Goal: Obtain resource: Download file/media

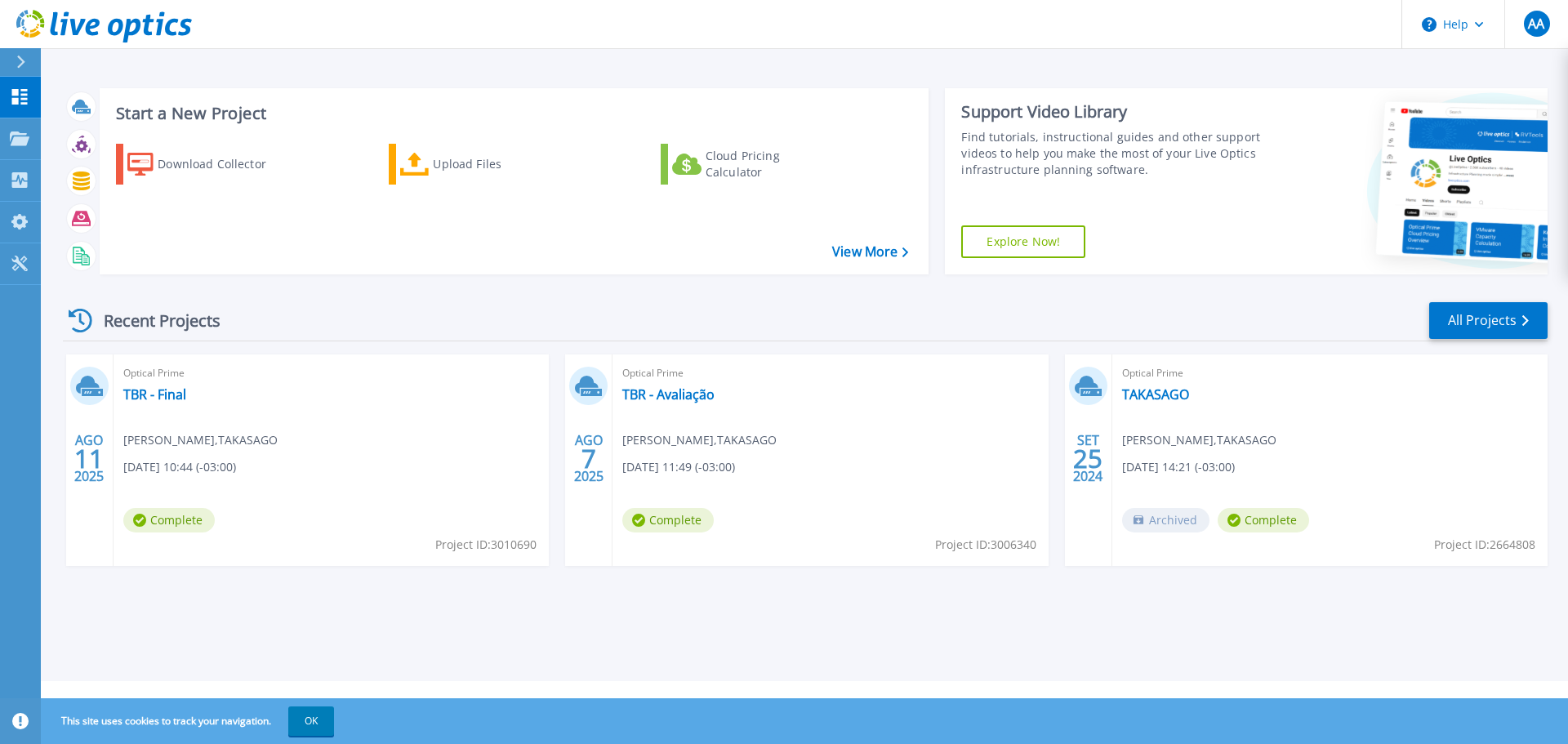
click at [25, 65] on icon at bounding box center [21, 62] width 9 height 13
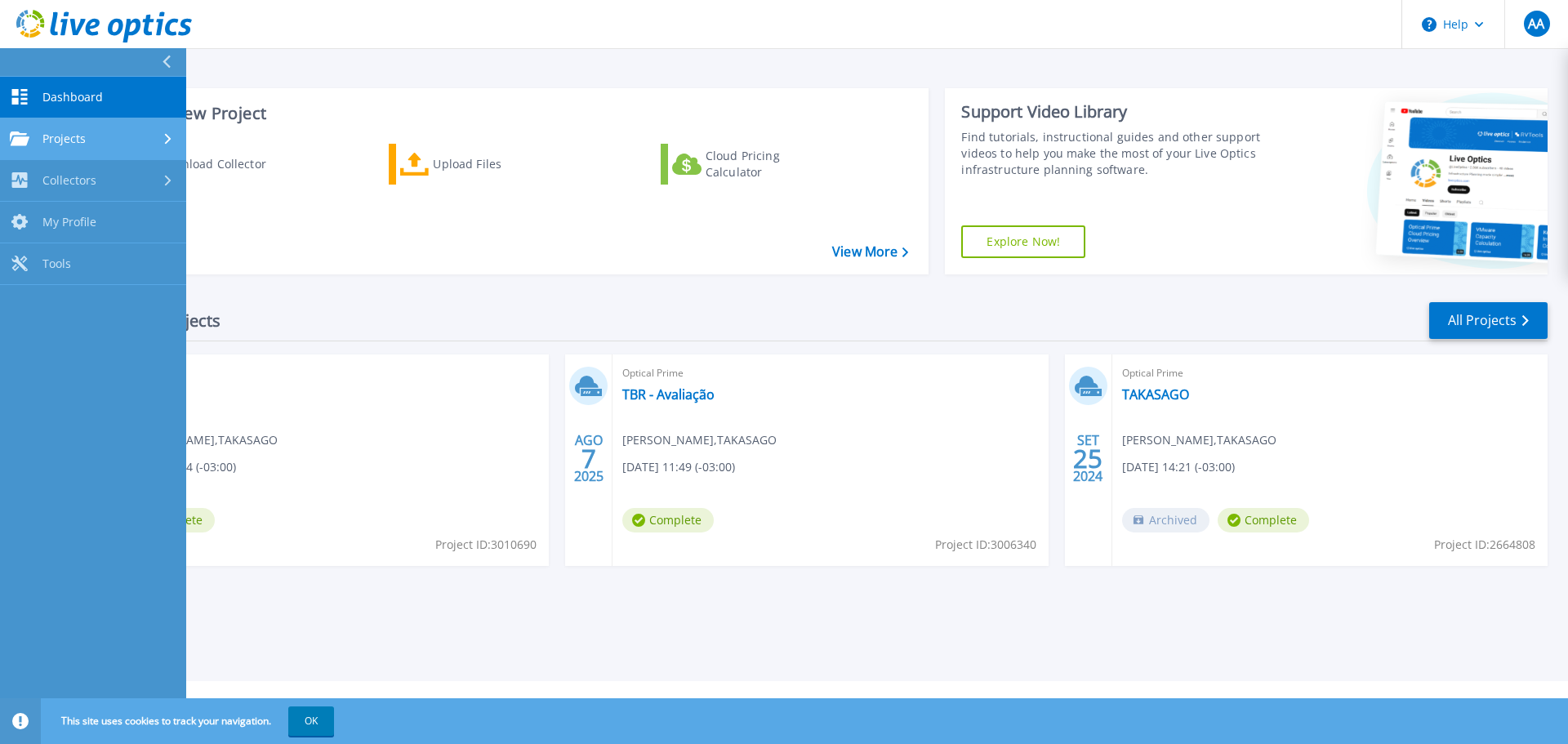
click at [85, 144] on span "Projects" at bounding box center [64, 139] width 43 height 15
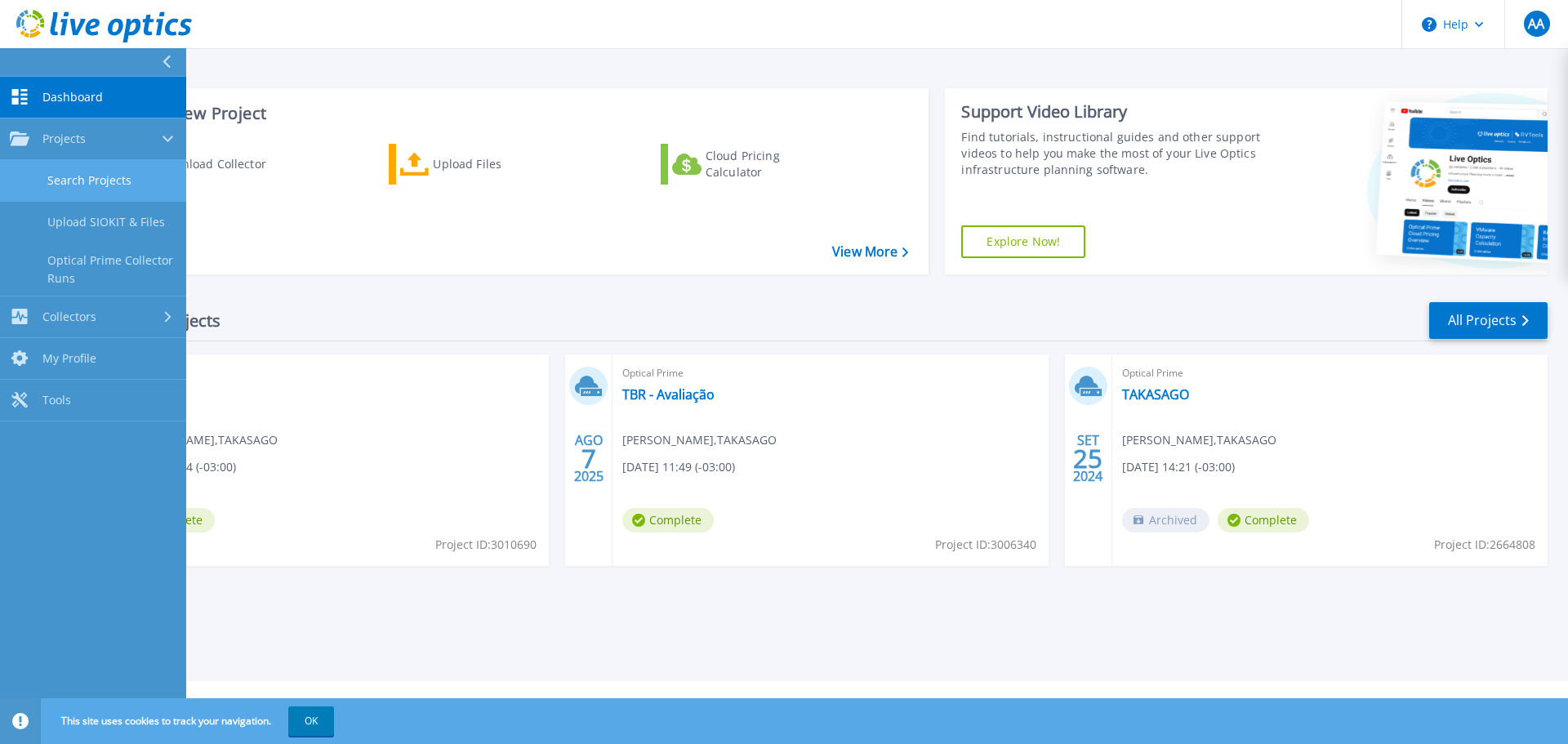
click at [89, 175] on link "Search Projects" at bounding box center [93, 181] width 186 height 42
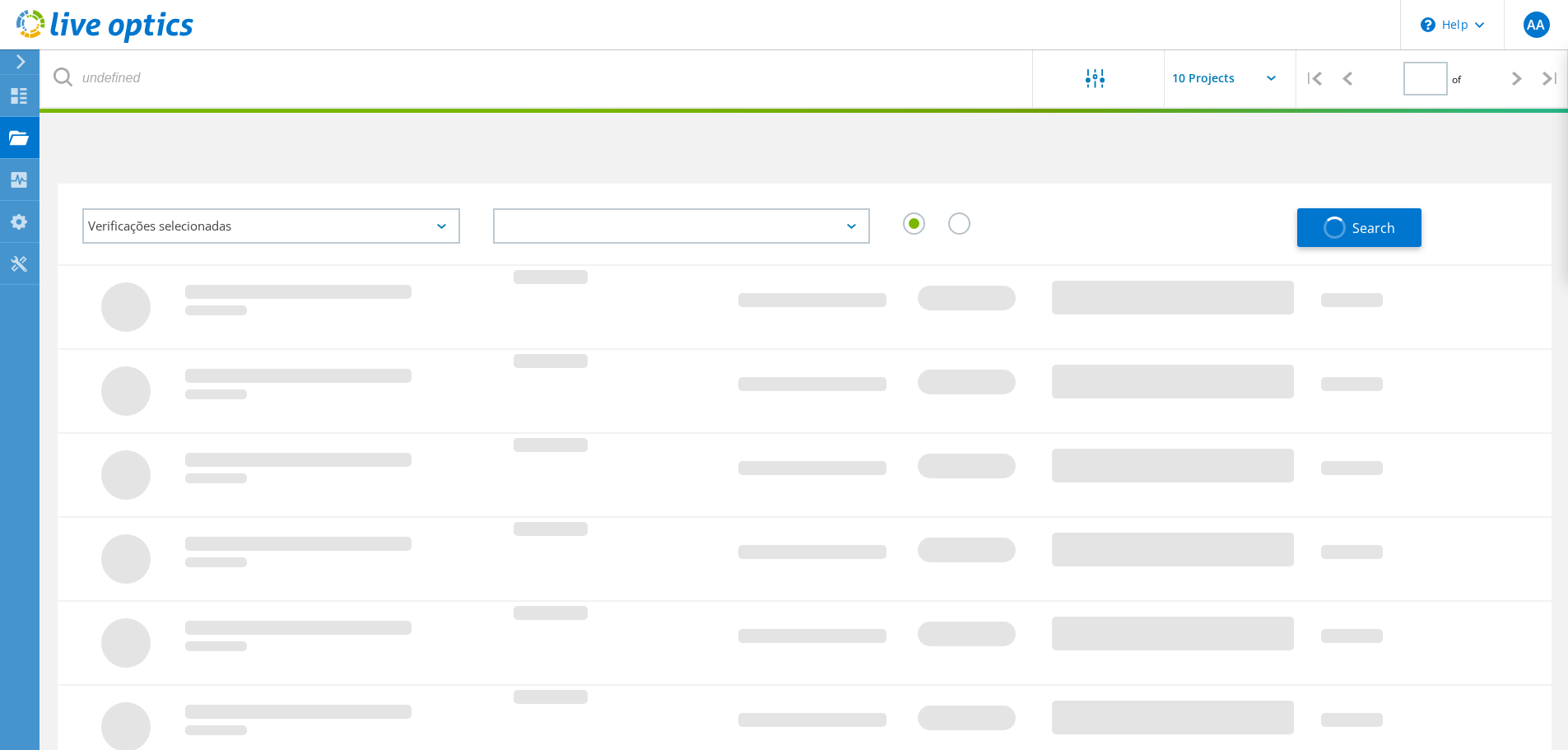
type input "1"
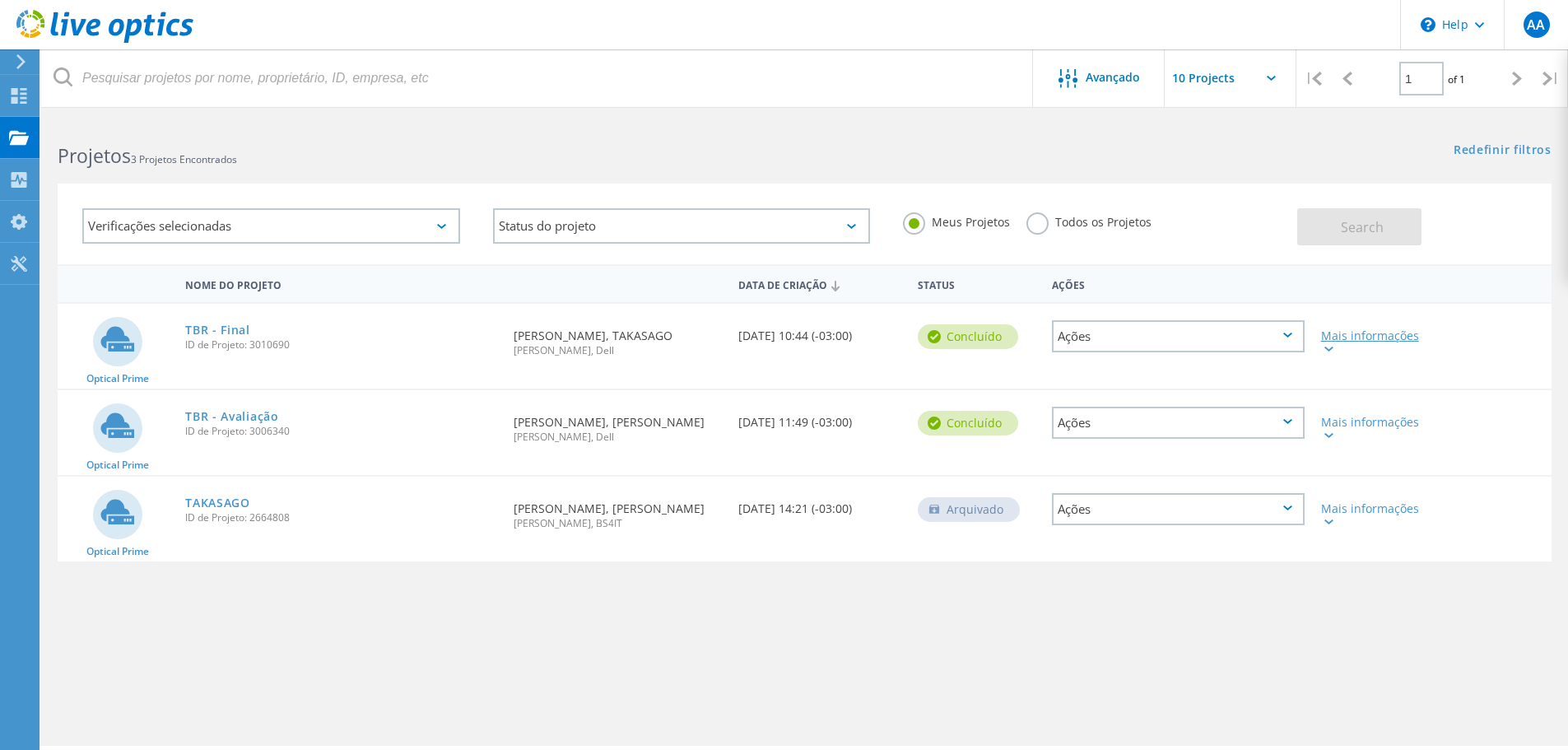
click at [1343, 340] on div "Mais informações" at bounding box center [1373, 341] width 103 height 23
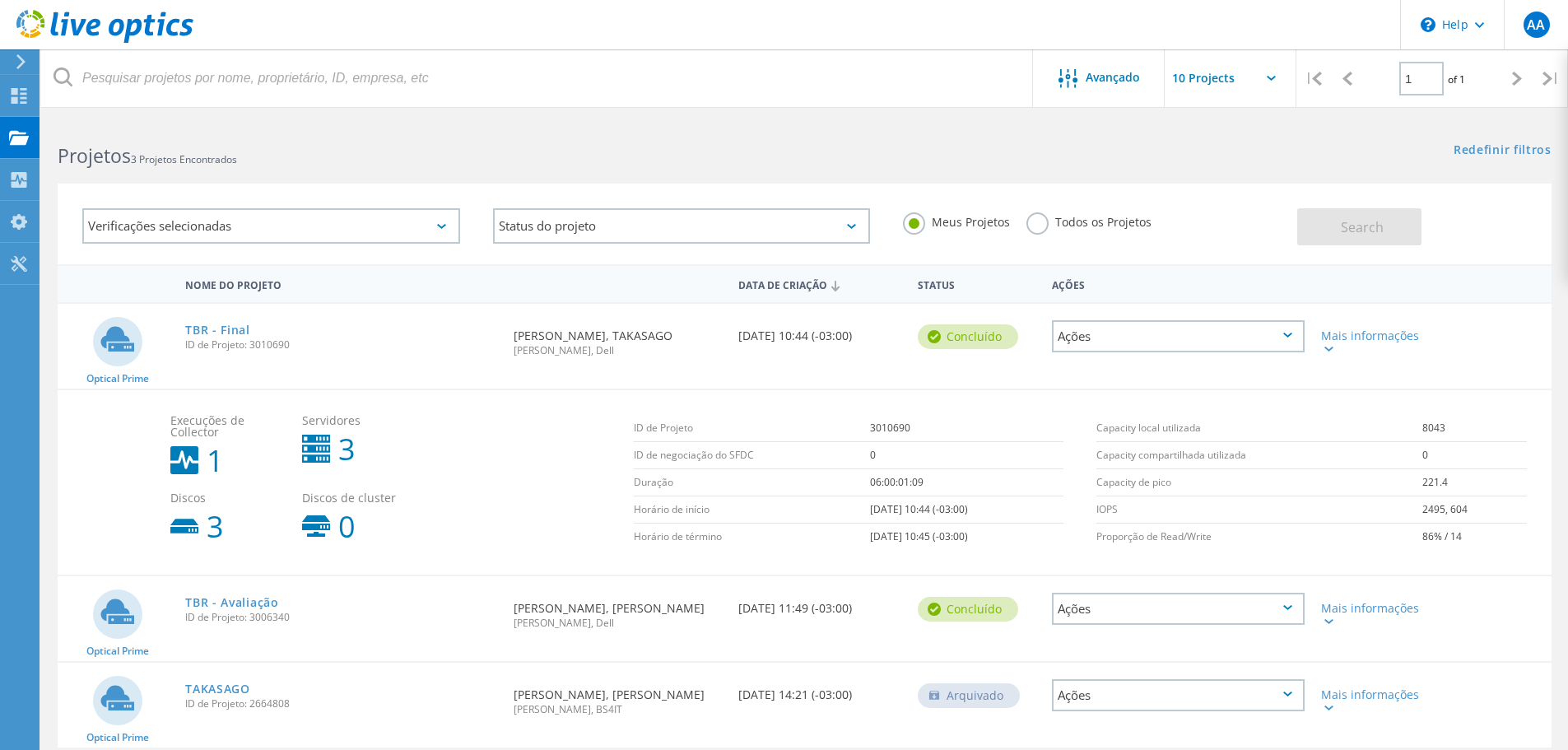
click at [1193, 331] on div "Ações" at bounding box center [1178, 335] width 253 height 32
click at [1183, 301] on div "Ver Projeto" at bounding box center [1178, 299] width 249 height 26
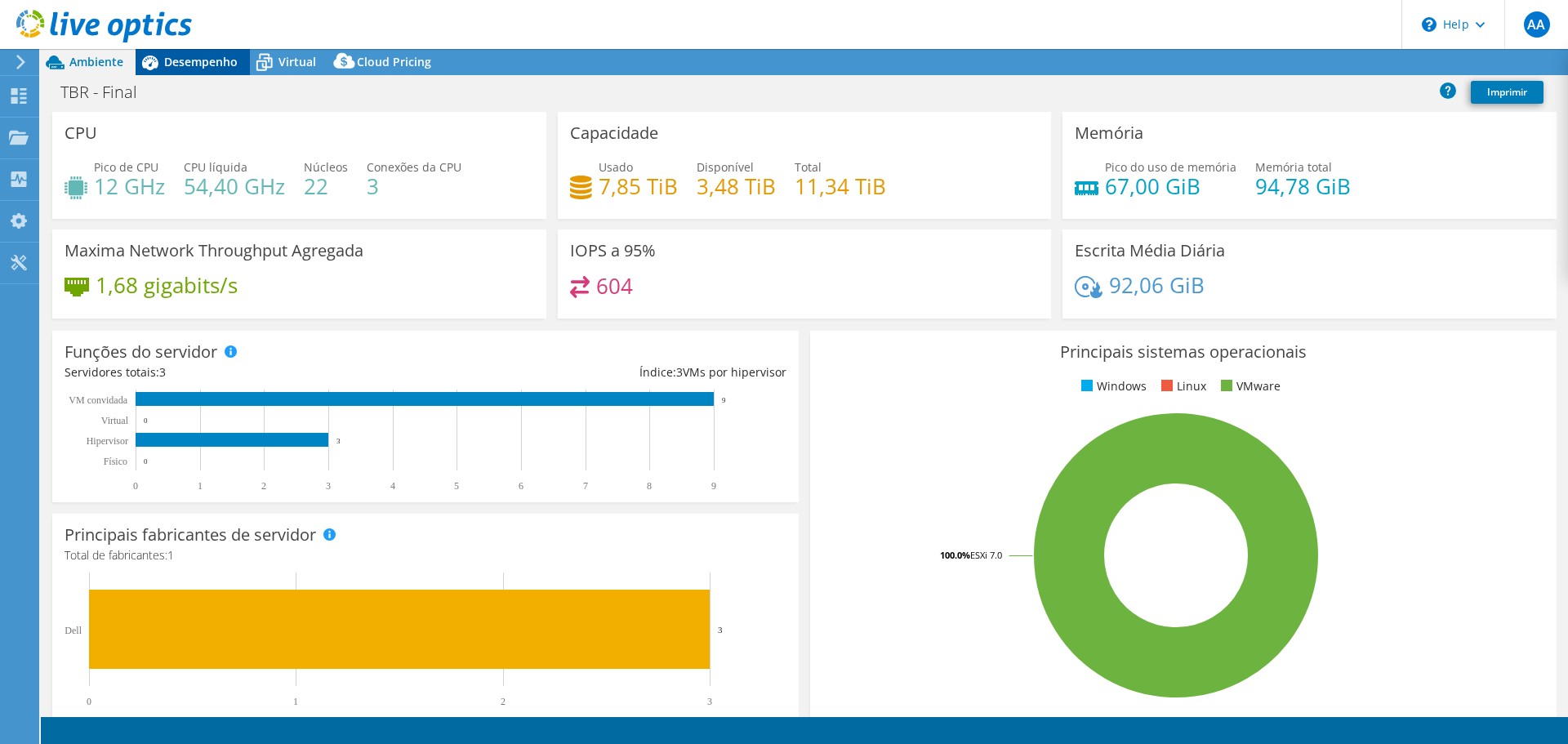
scroll to position [191, 0]
select select "USD"
click at [207, 67] on span "Desempenho" at bounding box center [201, 61] width 74 height 16
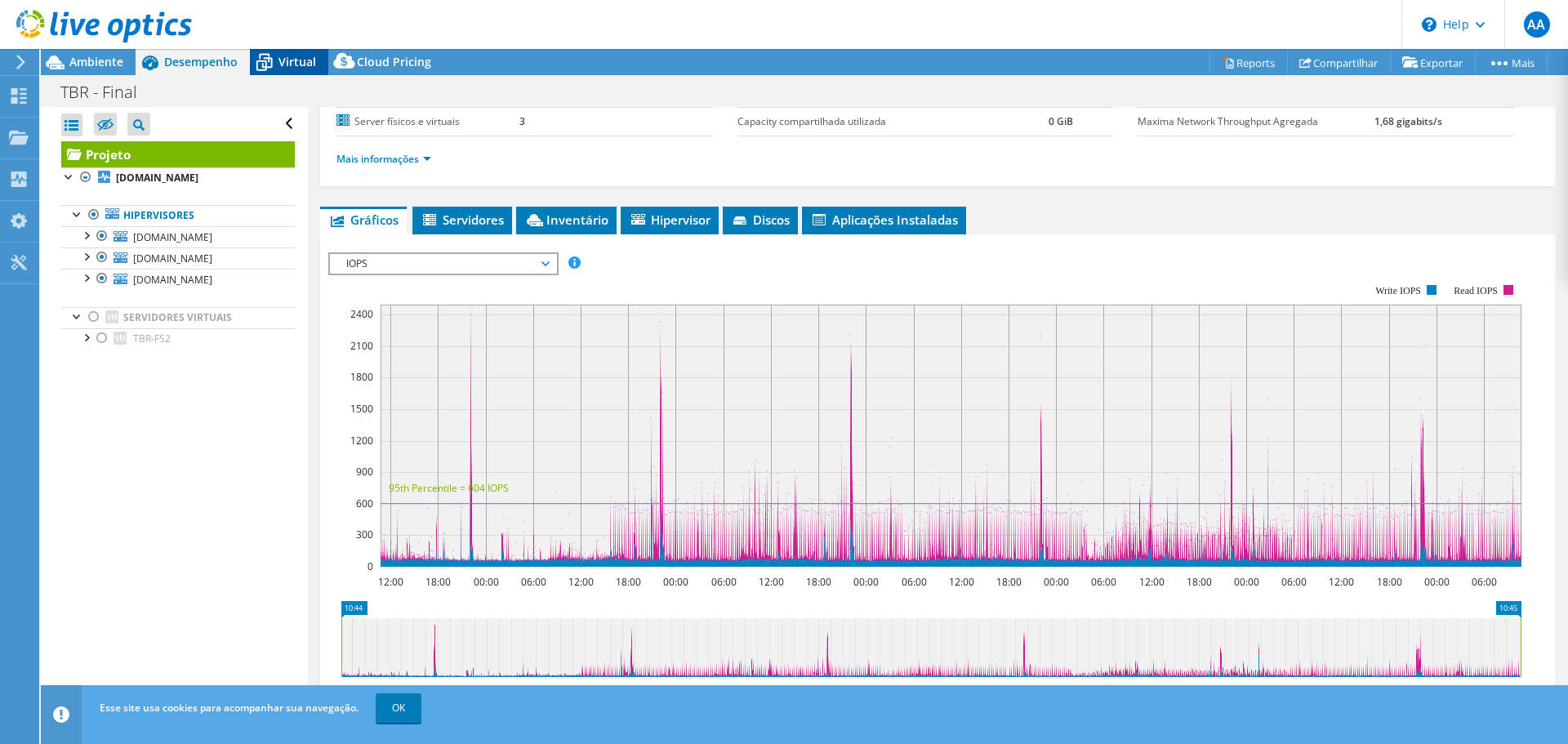
scroll to position [343, 0]
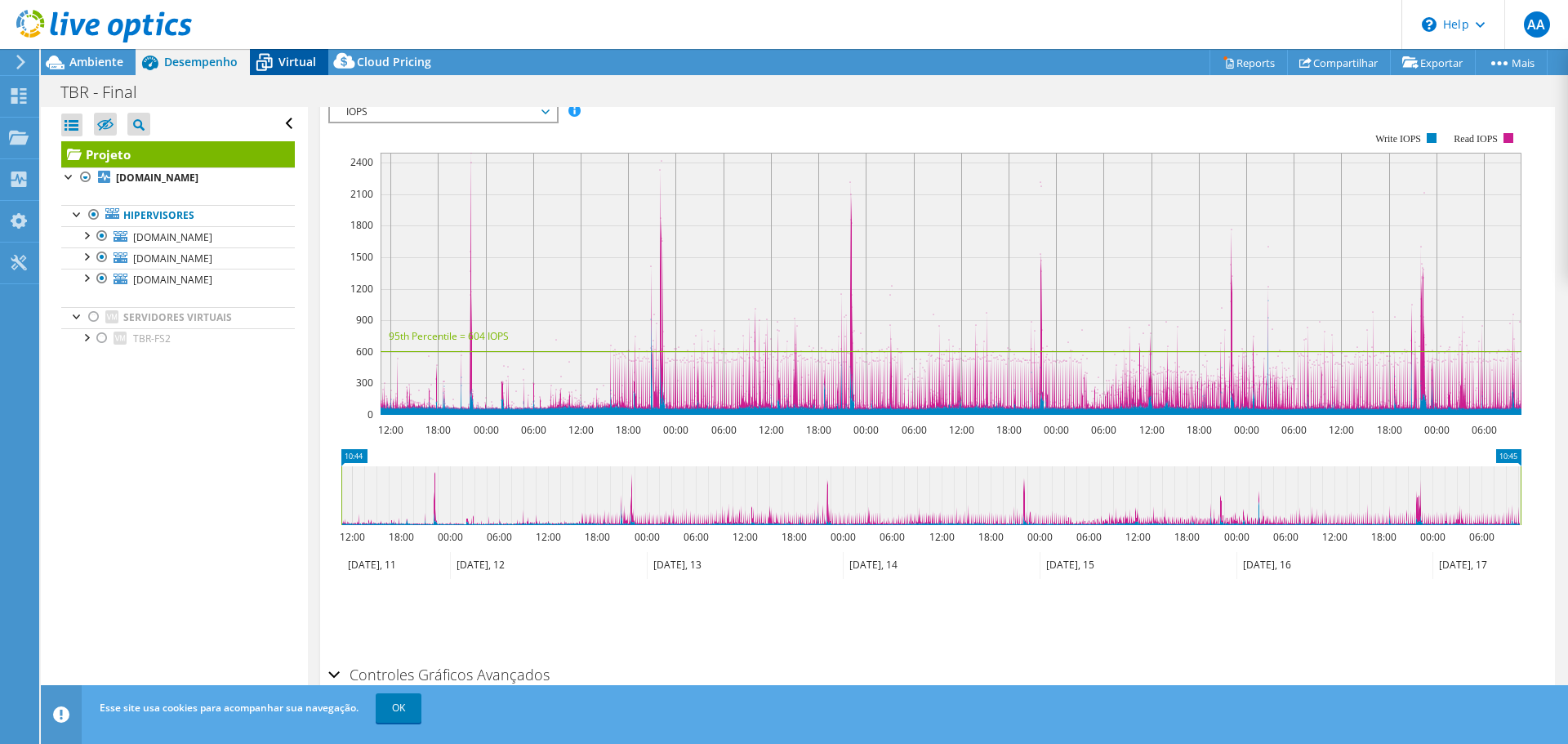
click at [292, 64] on span "Virtual" at bounding box center [296, 61] width 37 height 16
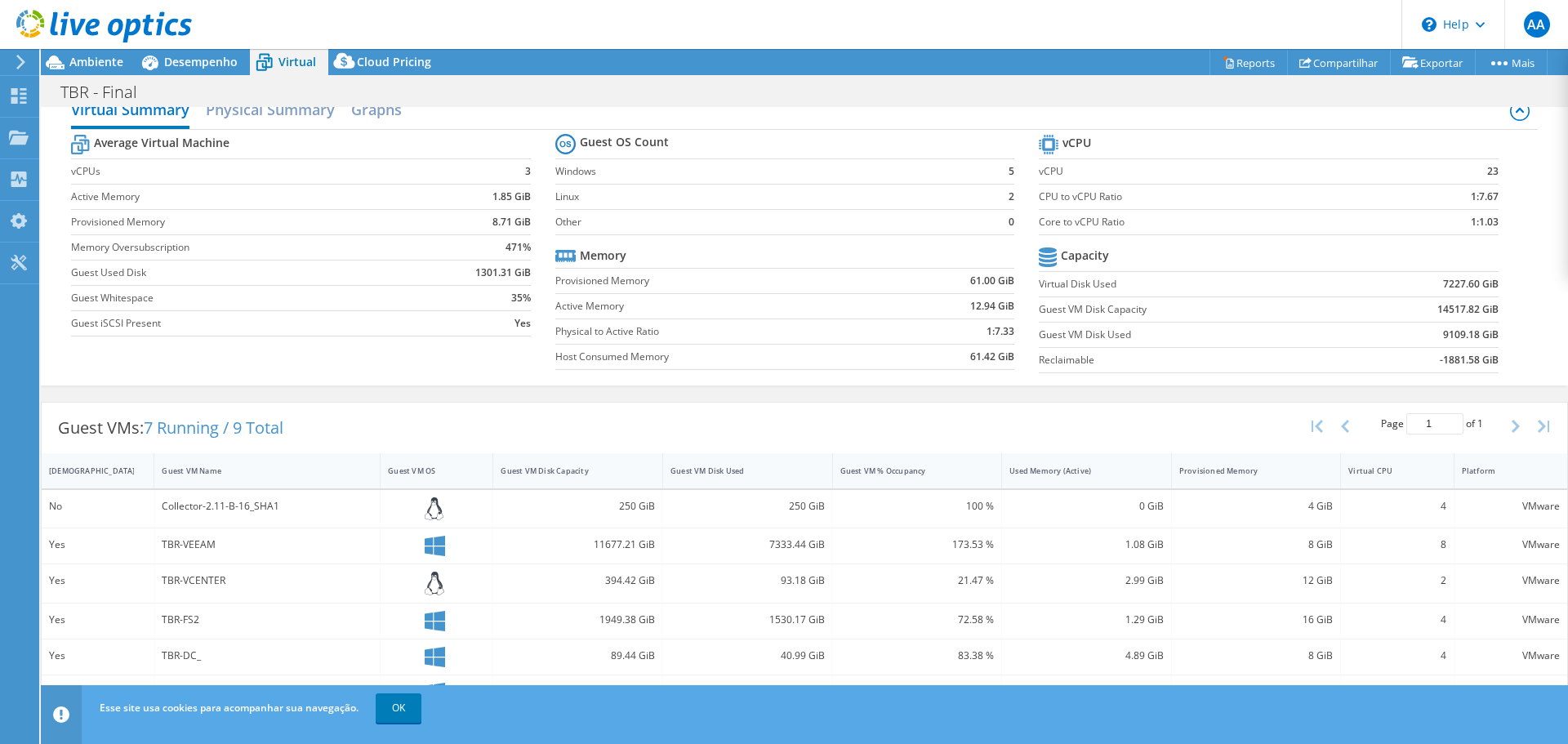
scroll to position [0, 0]
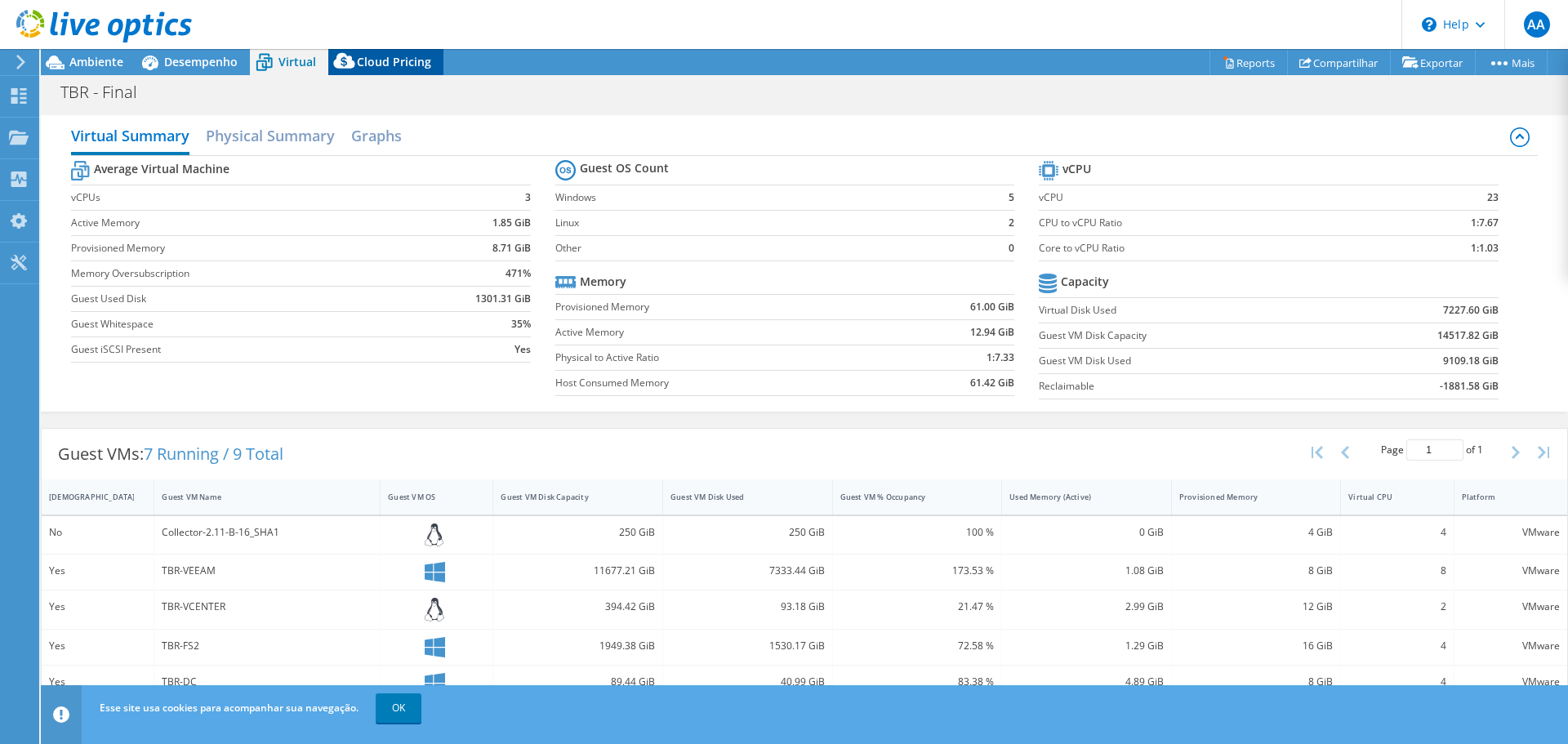
click at [380, 65] on span "Cloud Pricing" at bounding box center [393, 61] width 74 height 16
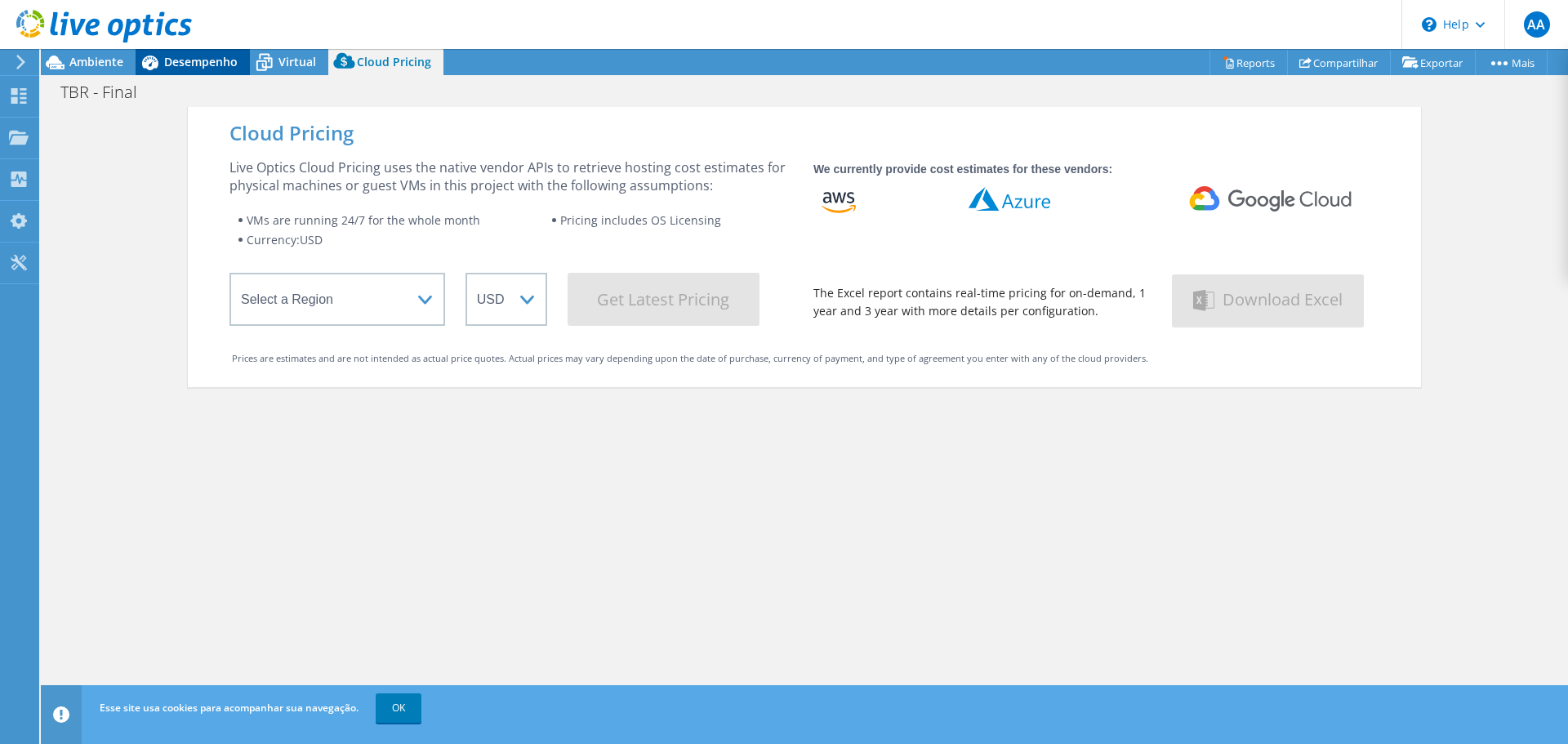
click at [225, 60] on span "Desempenho" at bounding box center [201, 61] width 74 height 16
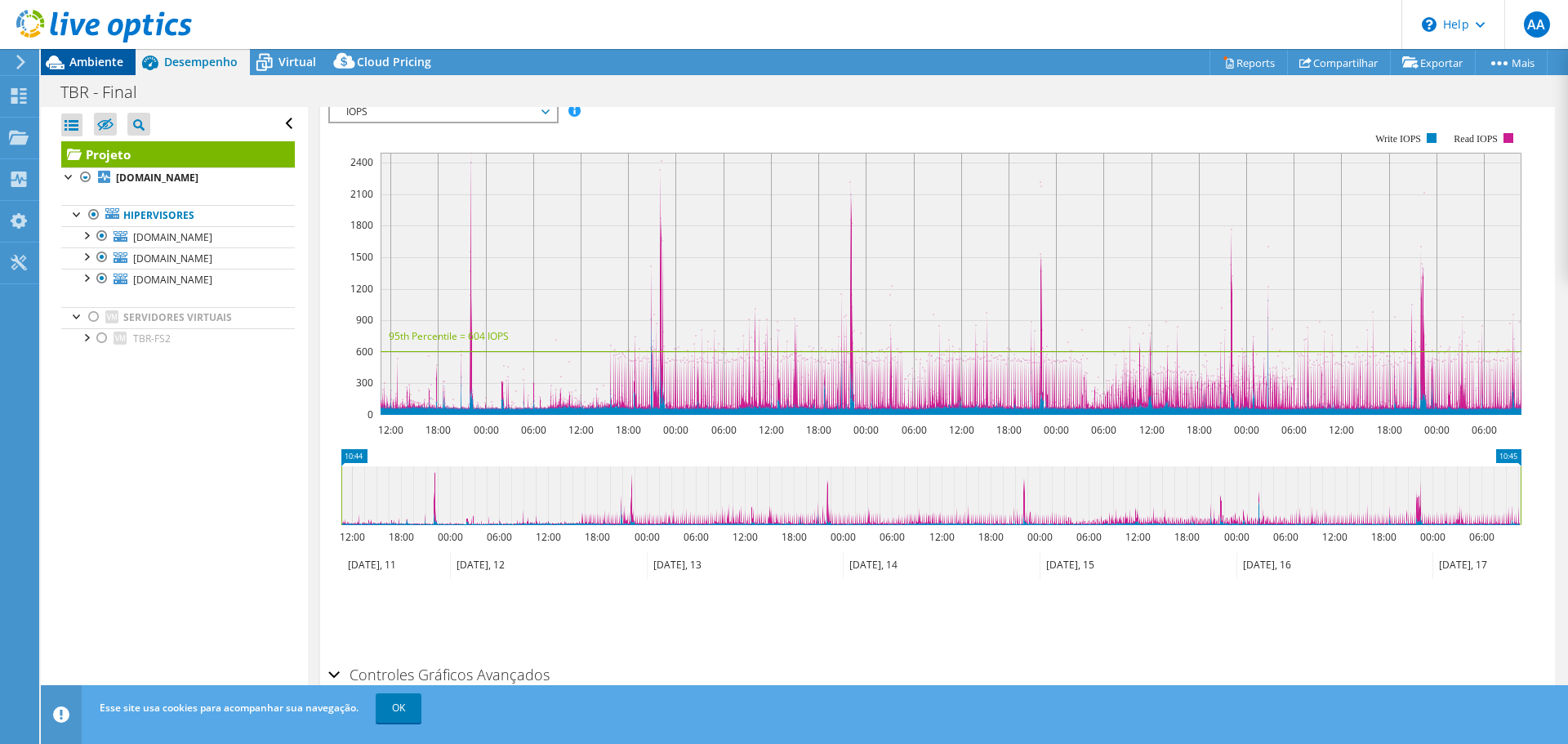
click at [120, 65] on span "Ambiente" at bounding box center [96, 61] width 54 height 16
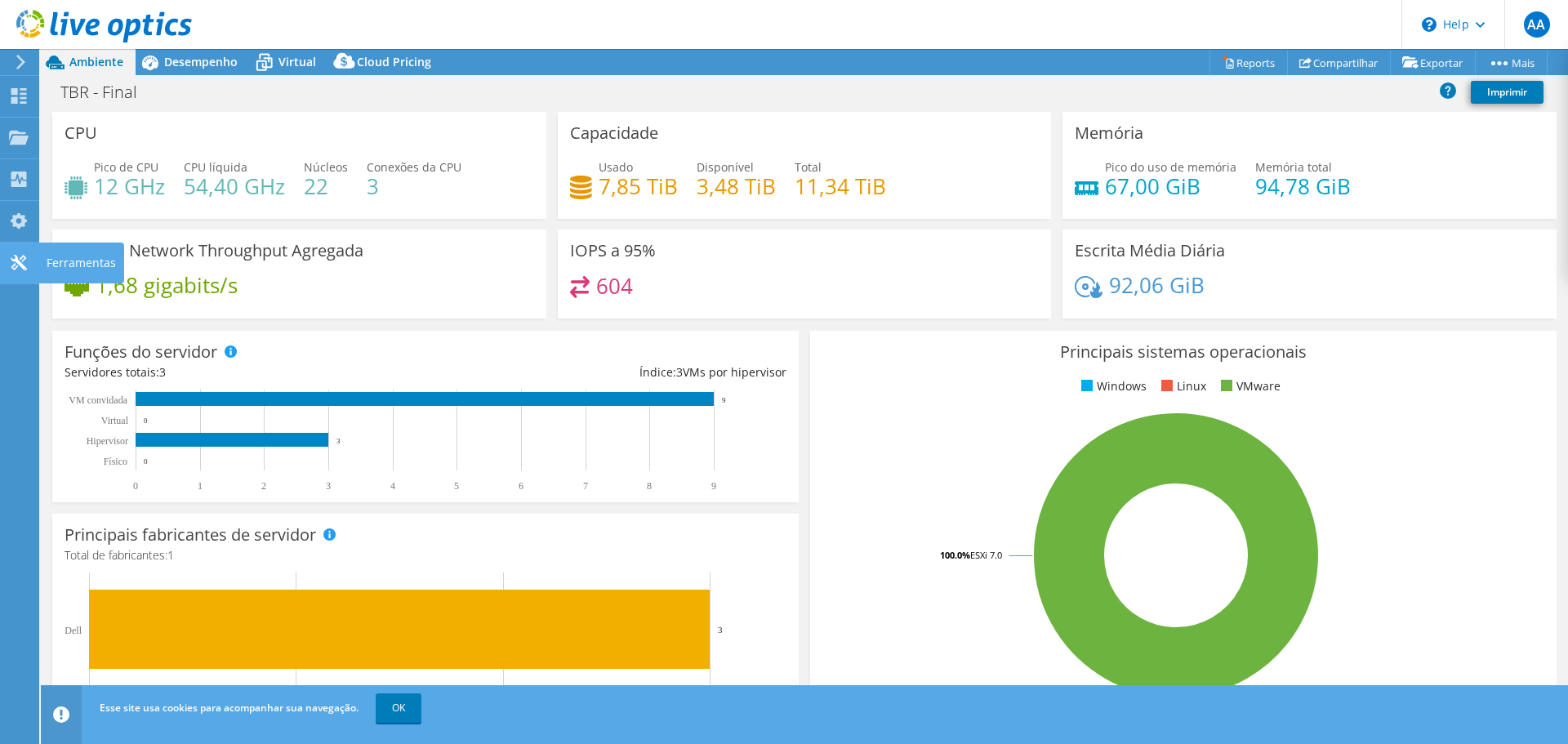
click at [15, 260] on use at bounding box center [18, 262] width 16 height 16
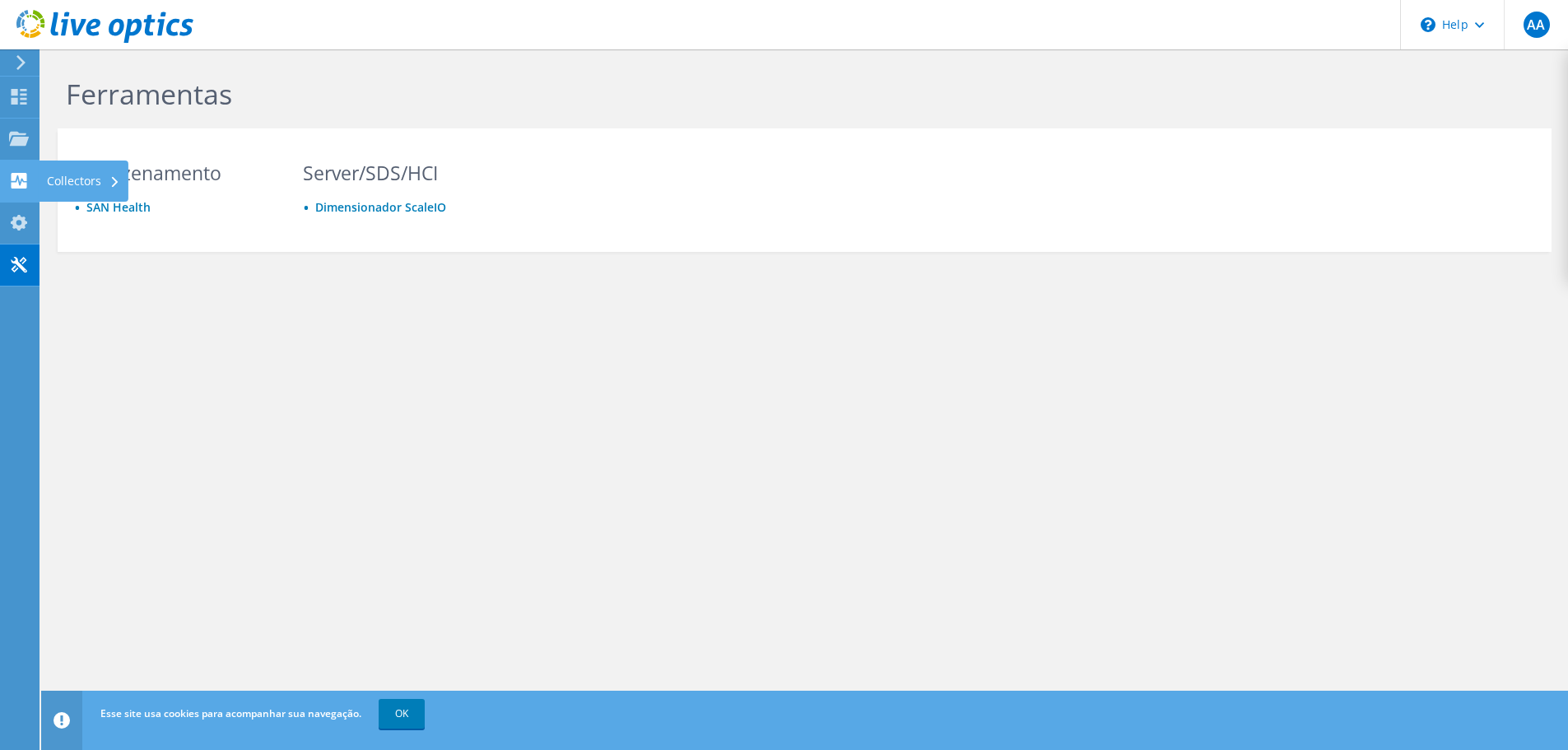
click at [57, 179] on div "Collectors" at bounding box center [84, 181] width 90 height 41
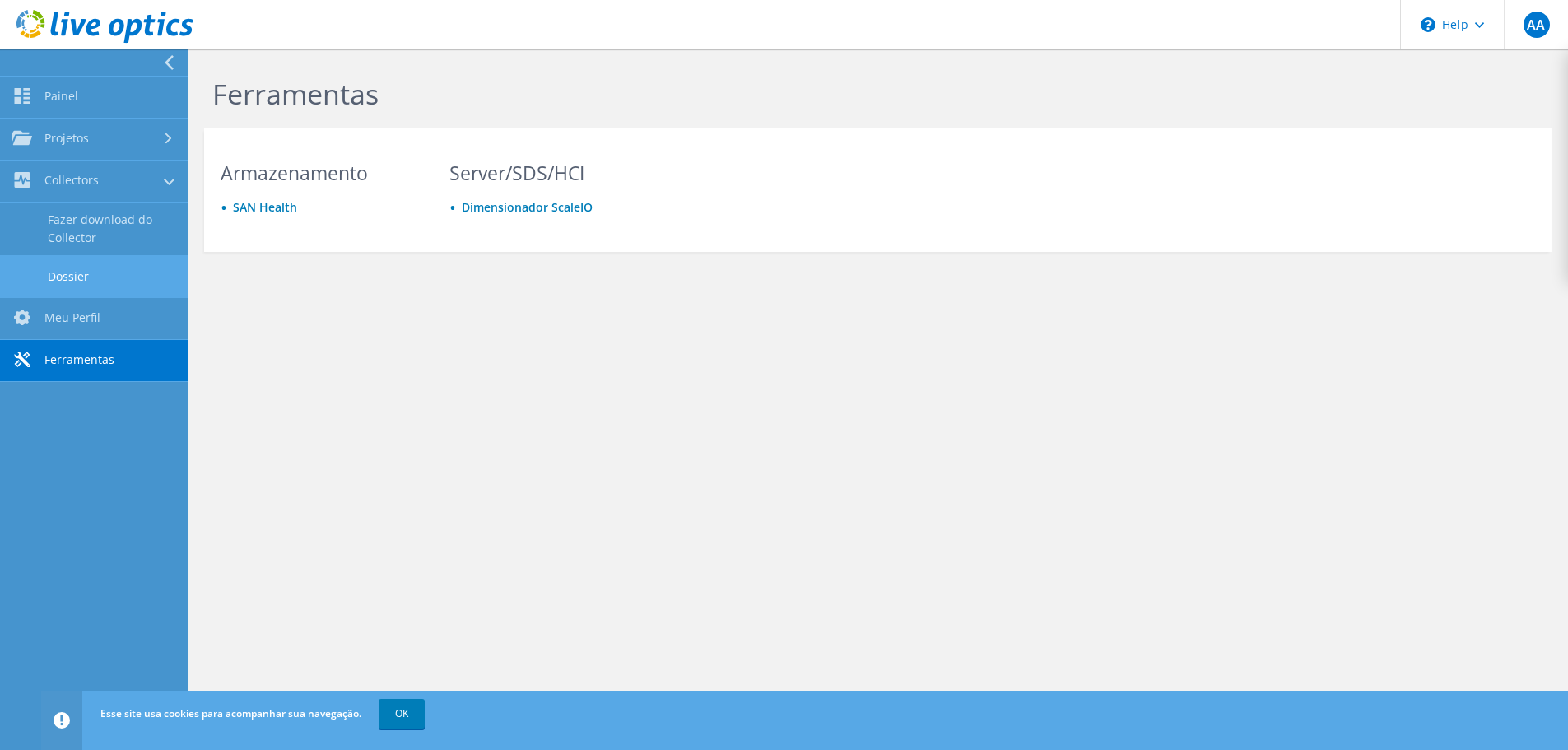
click at [112, 279] on link "Dossier" at bounding box center [94, 277] width 188 height 42
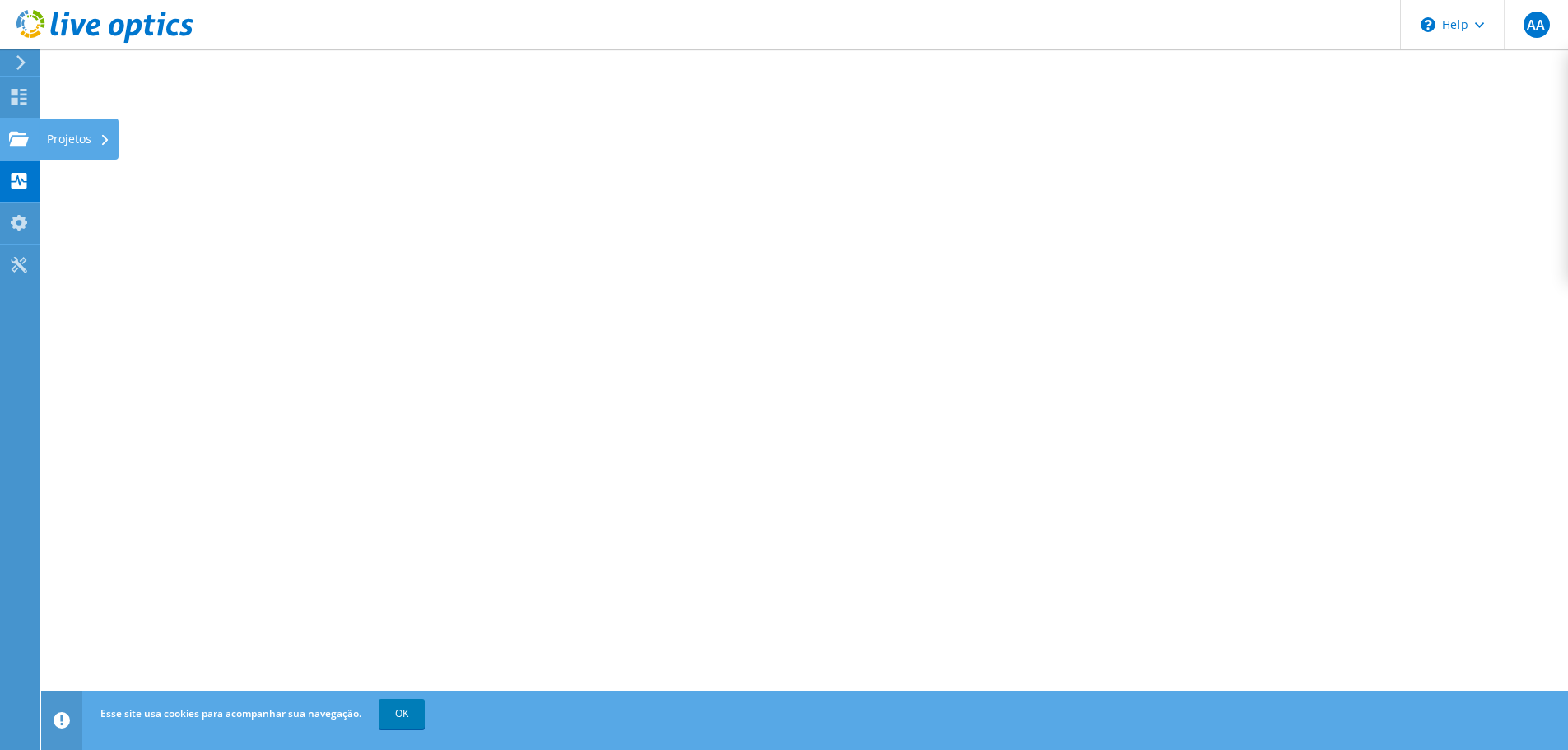
click at [44, 139] on div "Projetos" at bounding box center [78, 139] width 80 height 41
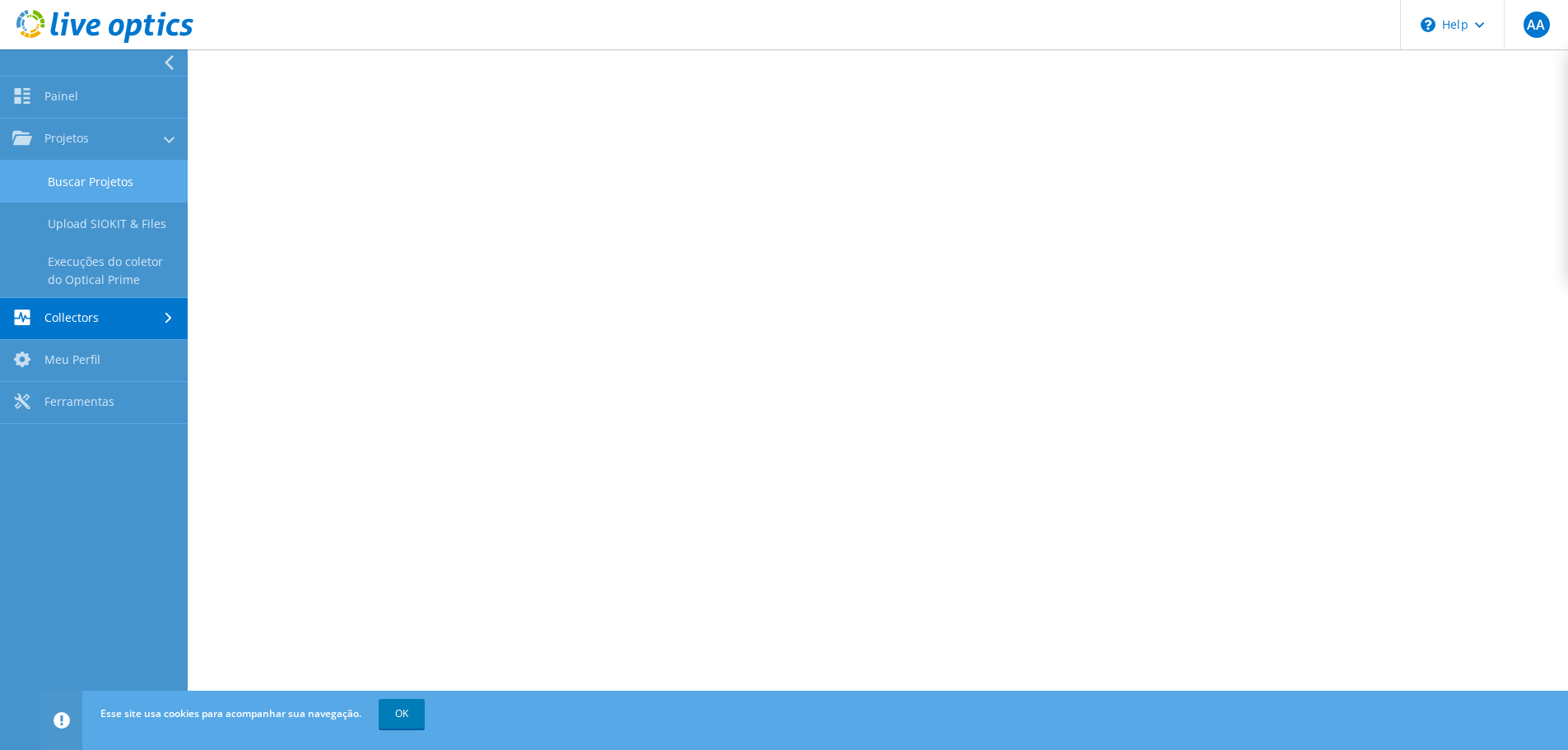
click at [106, 177] on link "Buscar Projetos" at bounding box center [94, 182] width 188 height 42
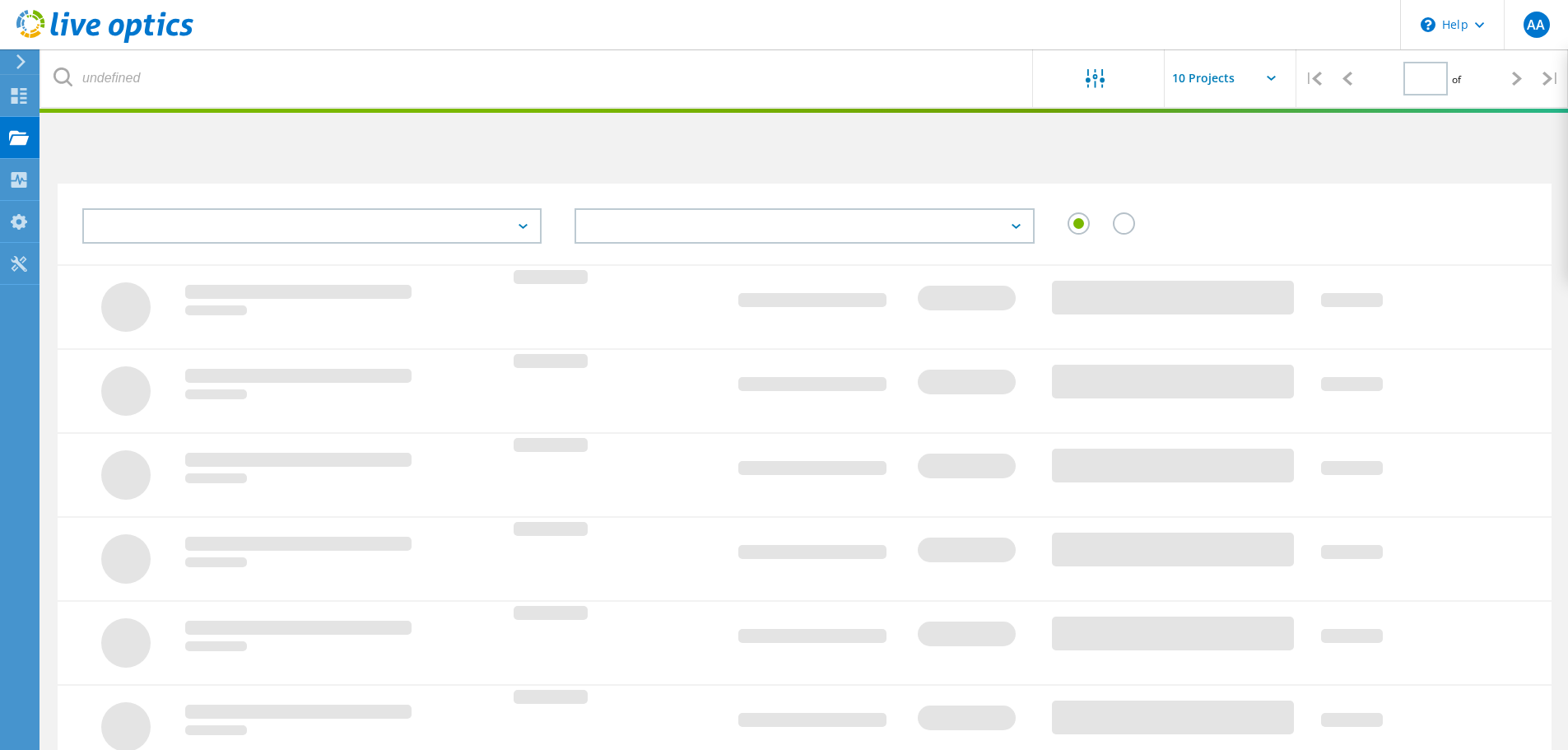
type input "1"
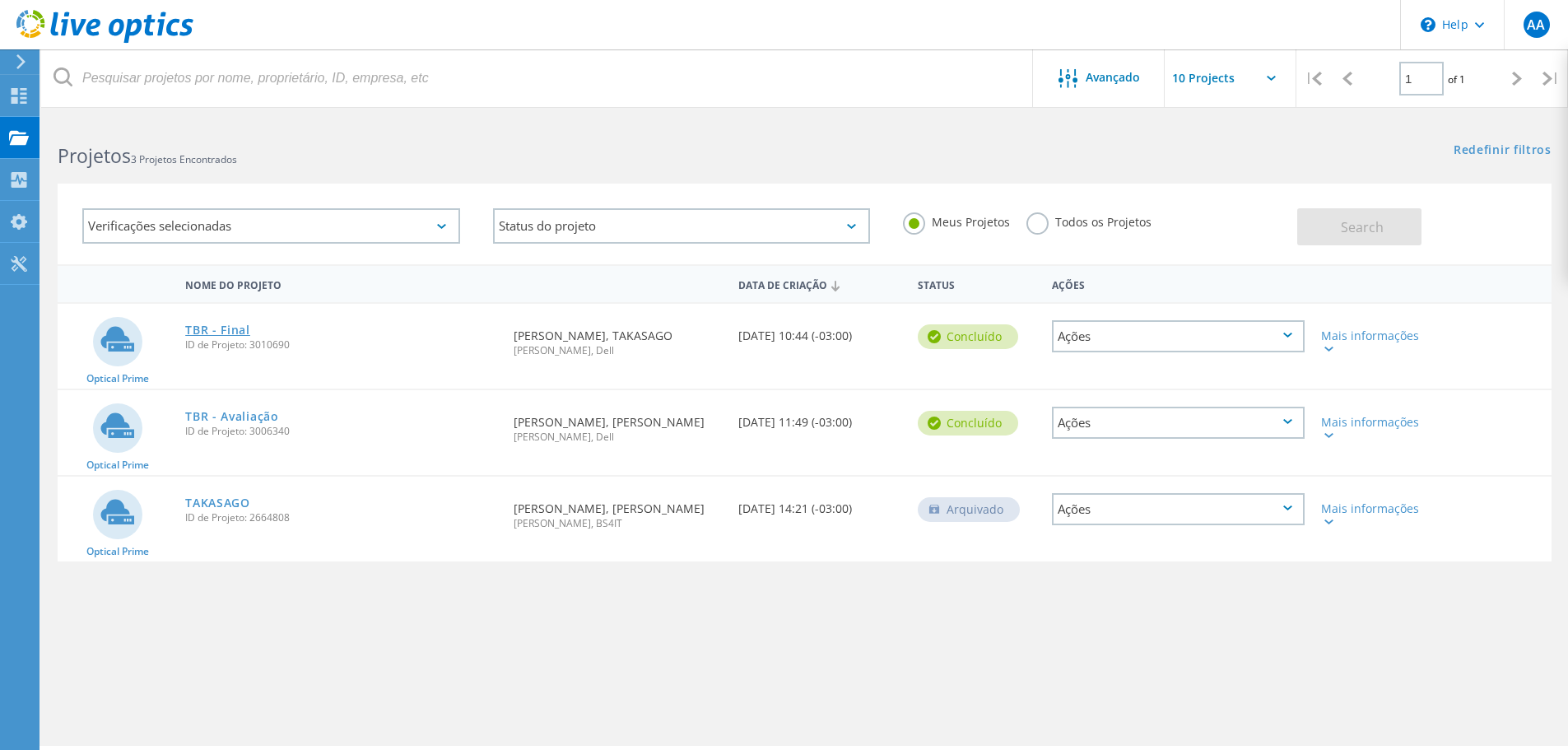
click at [227, 334] on link "TBR - Final" at bounding box center [217, 330] width 65 height 12
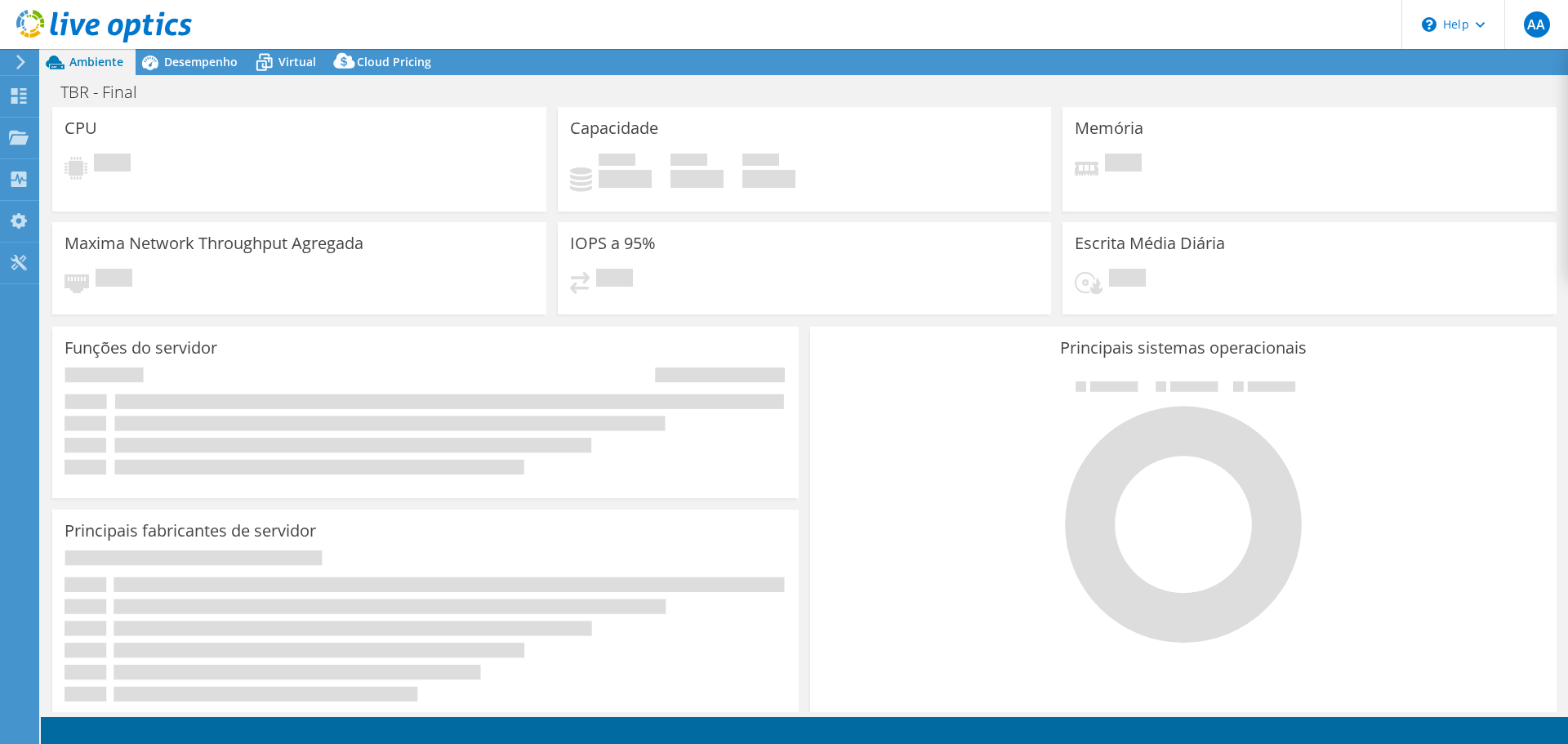
select select "USD"
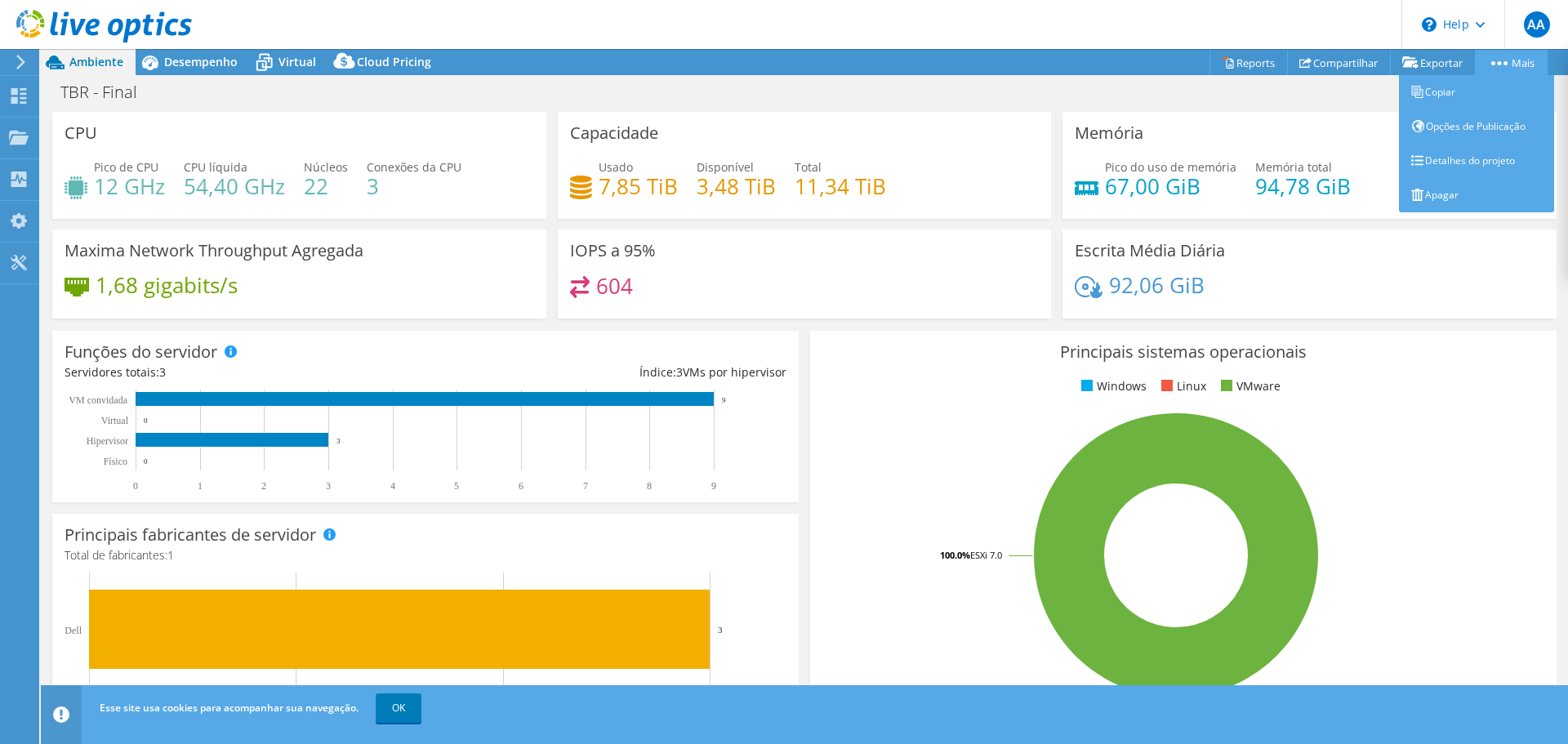
click at [1500, 57] on link "Mais" at bounding box center [1511, 63] width 73 height 26
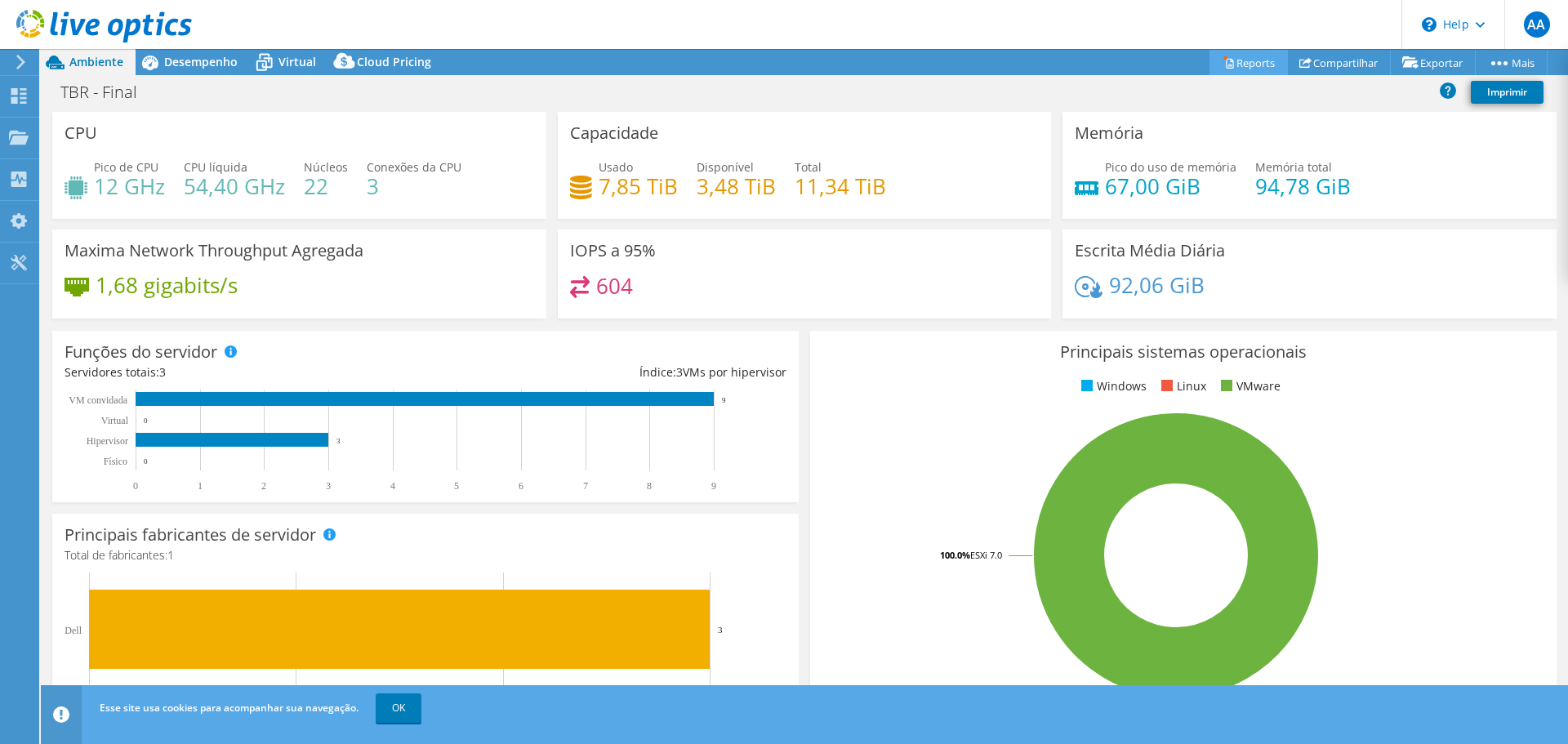
click at [1247, 55] on link "Reports" at bounding box center [1249, 63] width 78 height 26
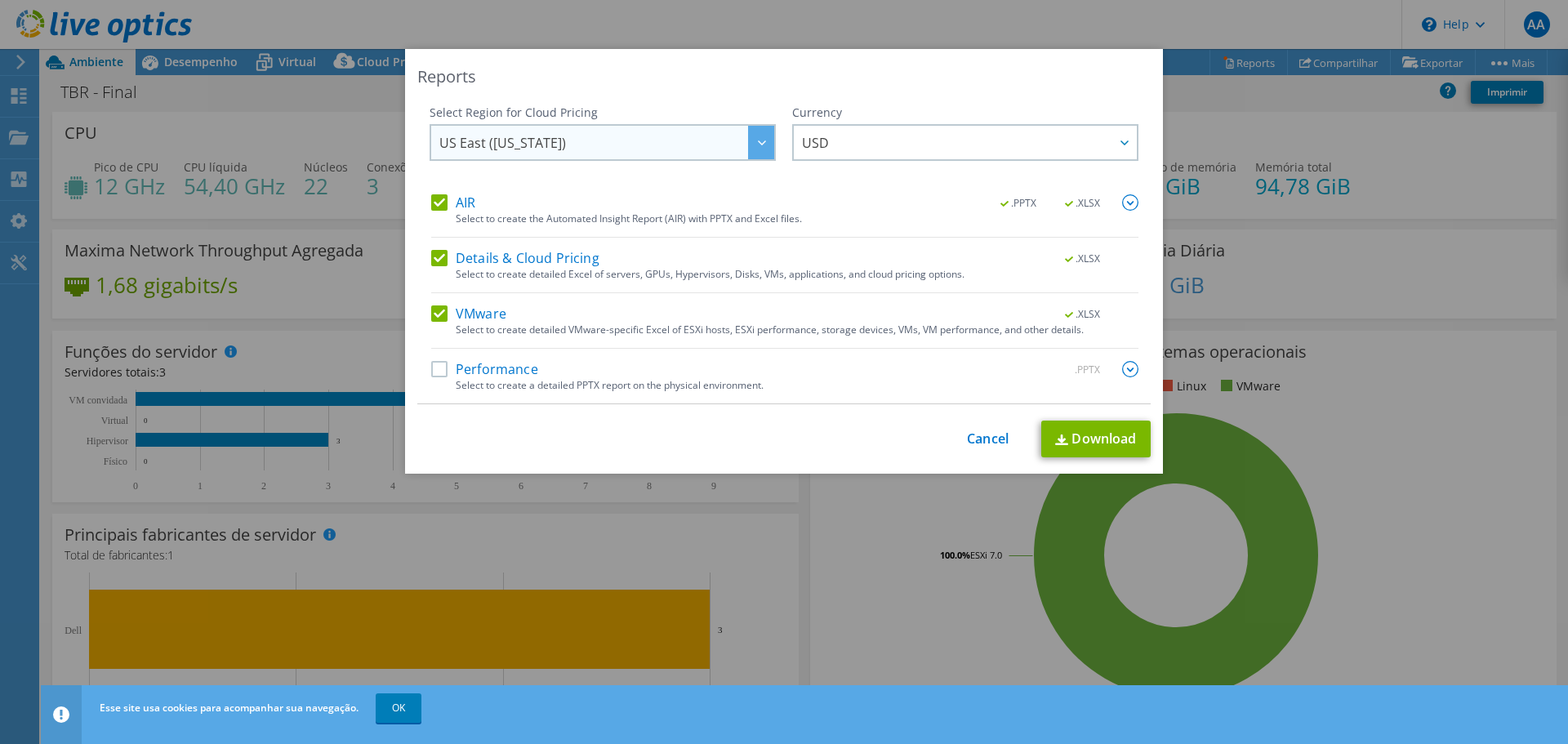
click at [650, 142] on span "US East ([US_STATE])" at bounding box center [607, 142] width 335 height 34
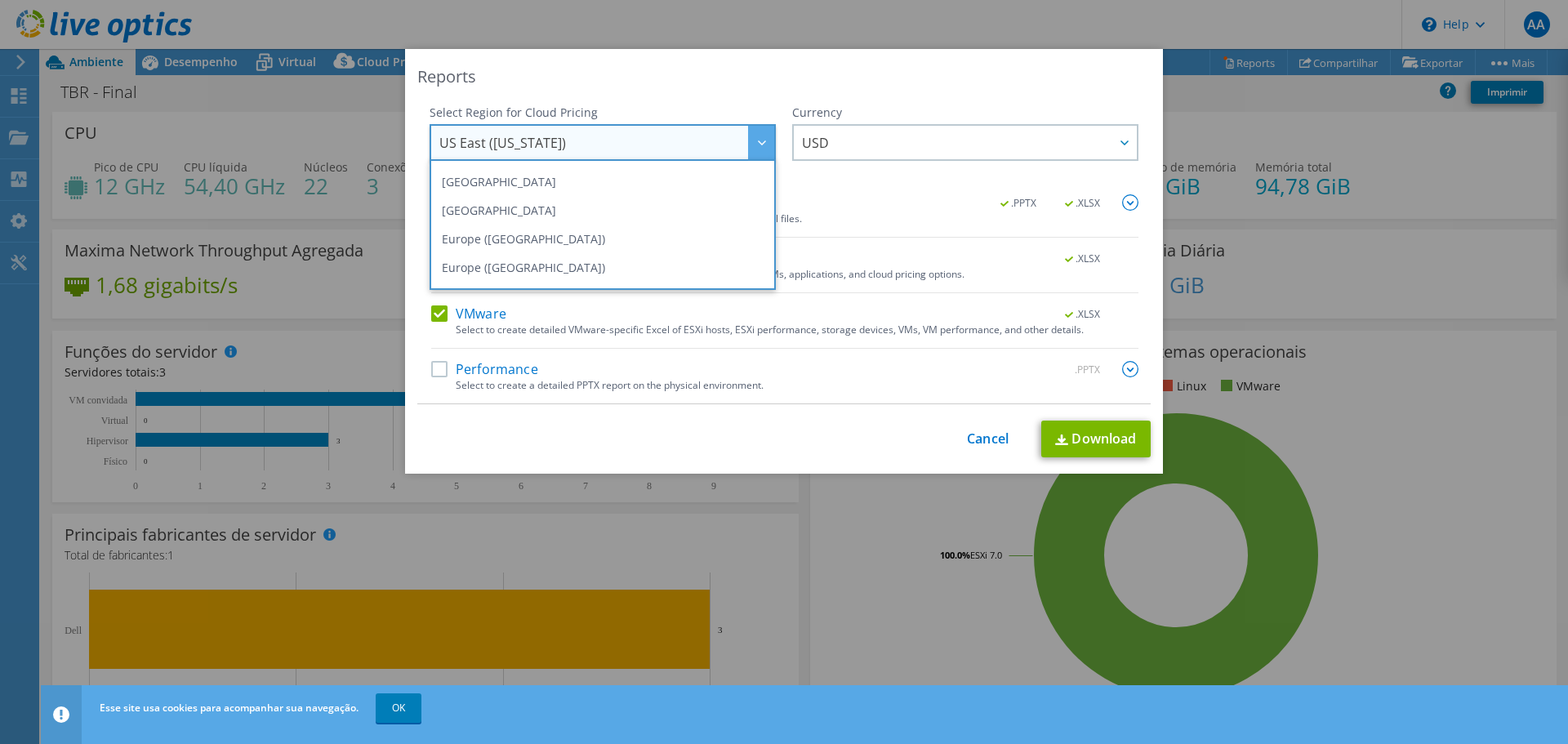
scroll to position [221, 0]
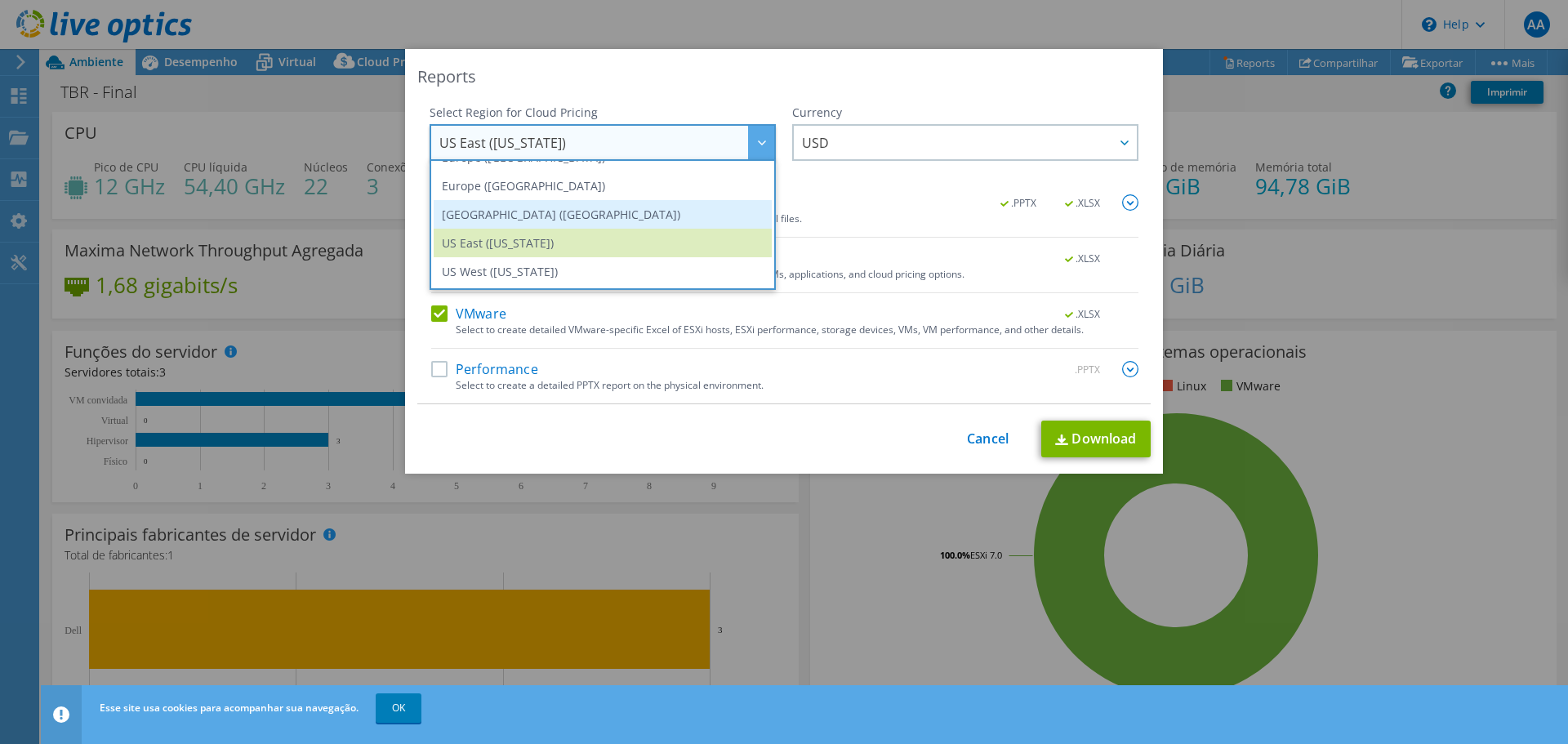
click at [653, 216] on li "[GEOGRAPHIC_DATA] ([GEOGRAPHIC_DATA])" at bounding box center [602, 213] width 338 height 28
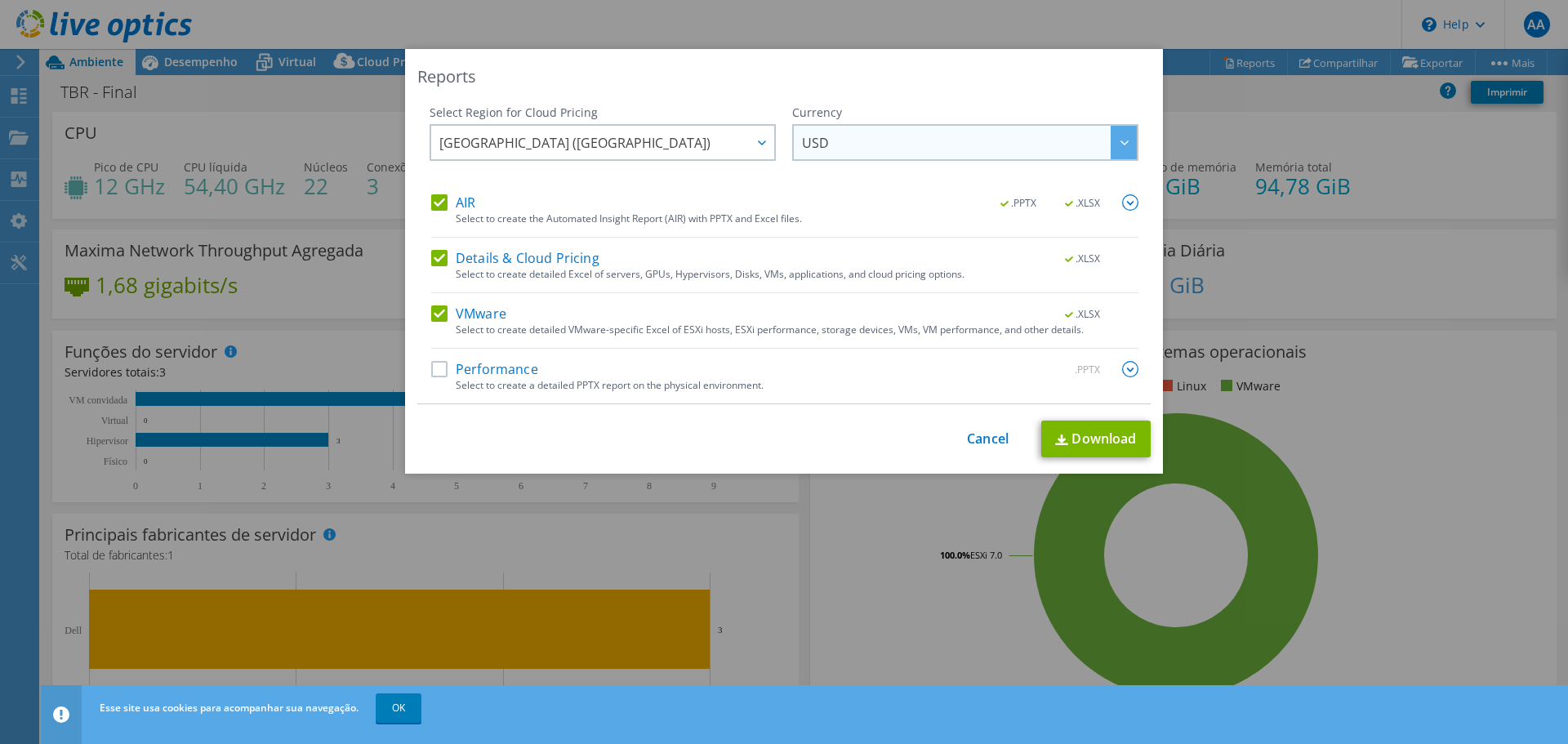
click at [919, 139] on span "USD" at bounding box center [969, 142] width 335 height 34
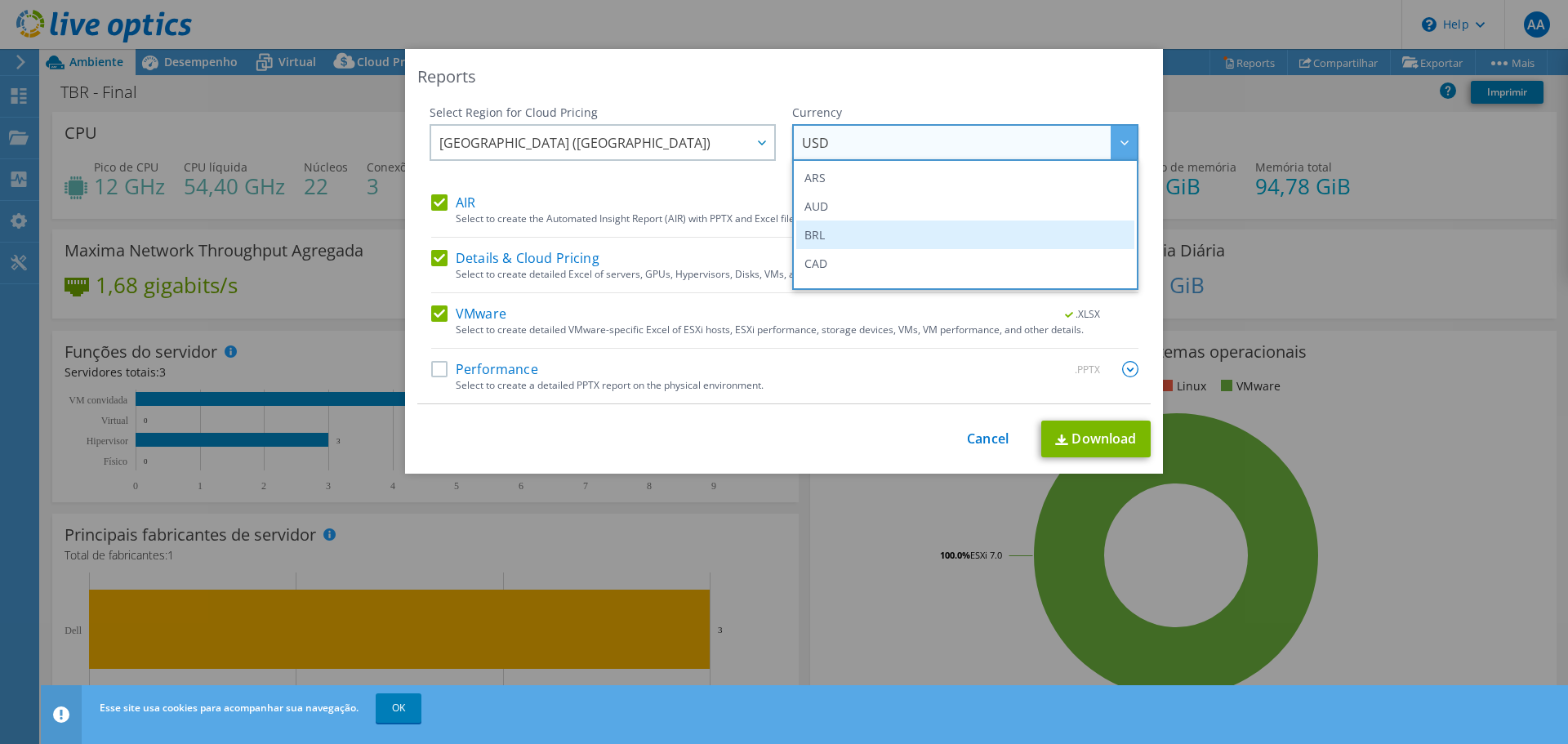
click at [908, 229] on li "BRL" at bounding box center [965, 234] width 338 height 28
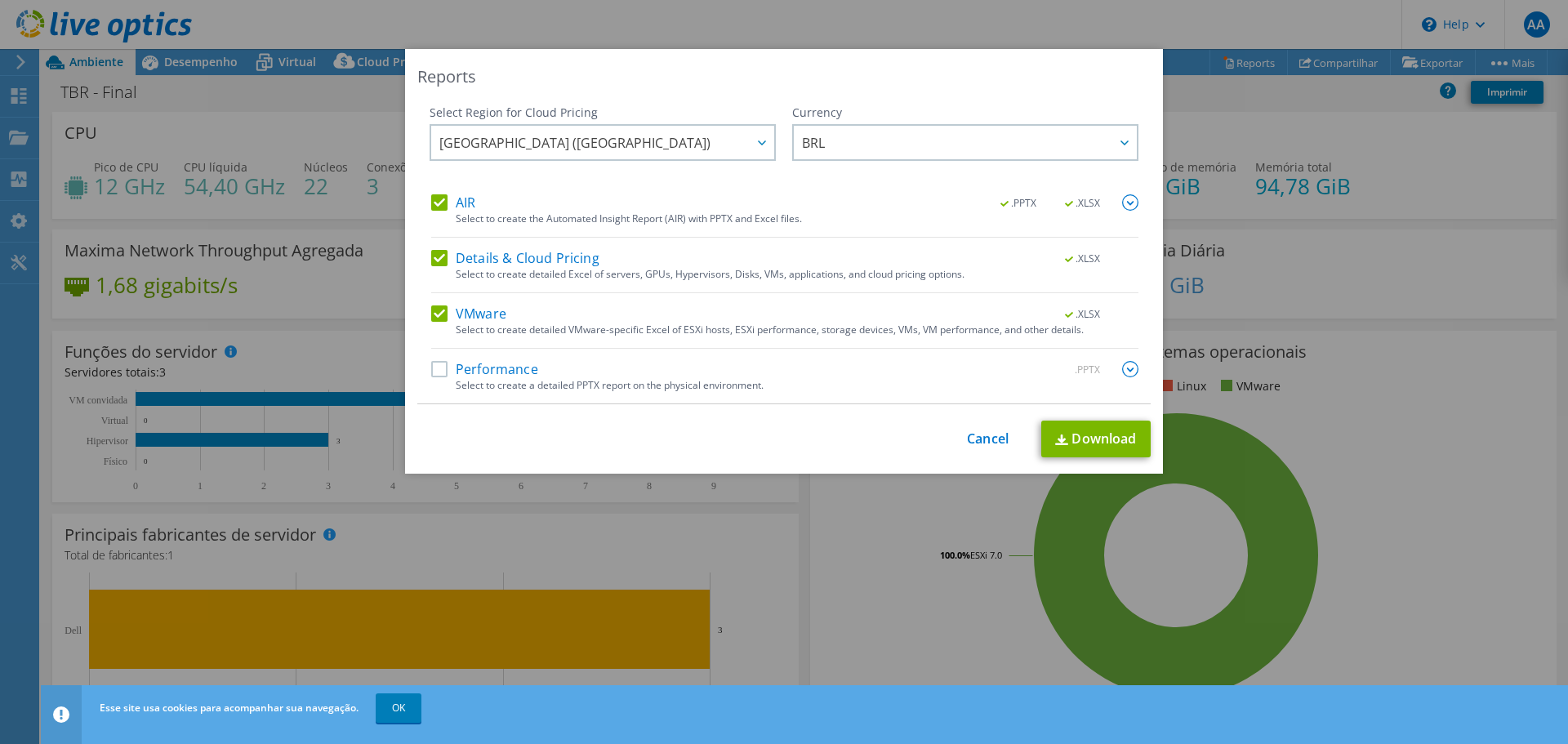
click at [441, 370] on label "Performance" at bounding box center [484, 369] width 107 height 16
click at [0, 0] on input "Performance" at bounding box center [0, 0] width 0 height 0
click at [1096, 442] on link "Download" at bounding box center [1096, 439] width 109 height 36
click at [1122, 205] on img at bounding box center [1130, 202] width 16 height 16
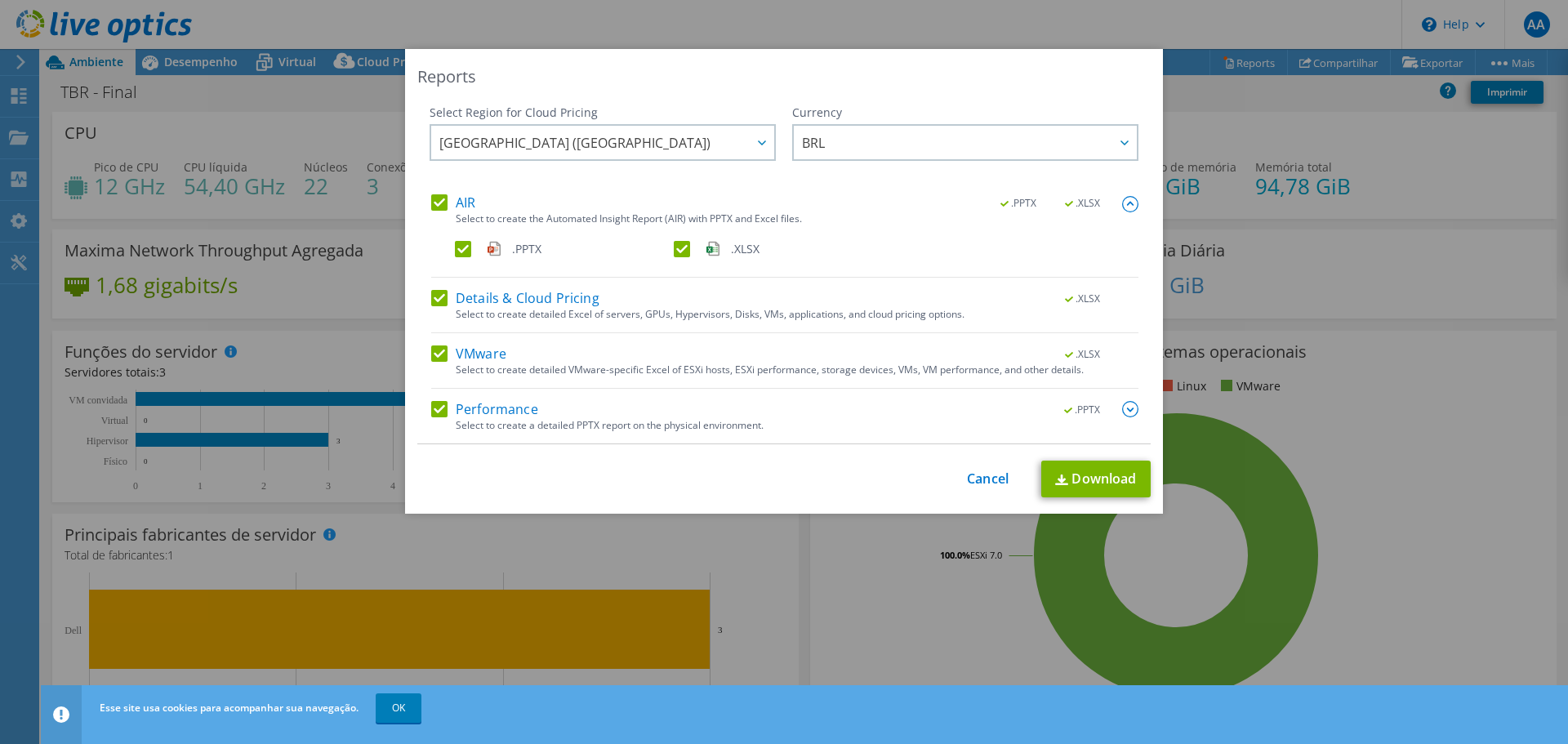
click at [1122, 204] on img at bounding box center [1130, 204] width 16 height 16
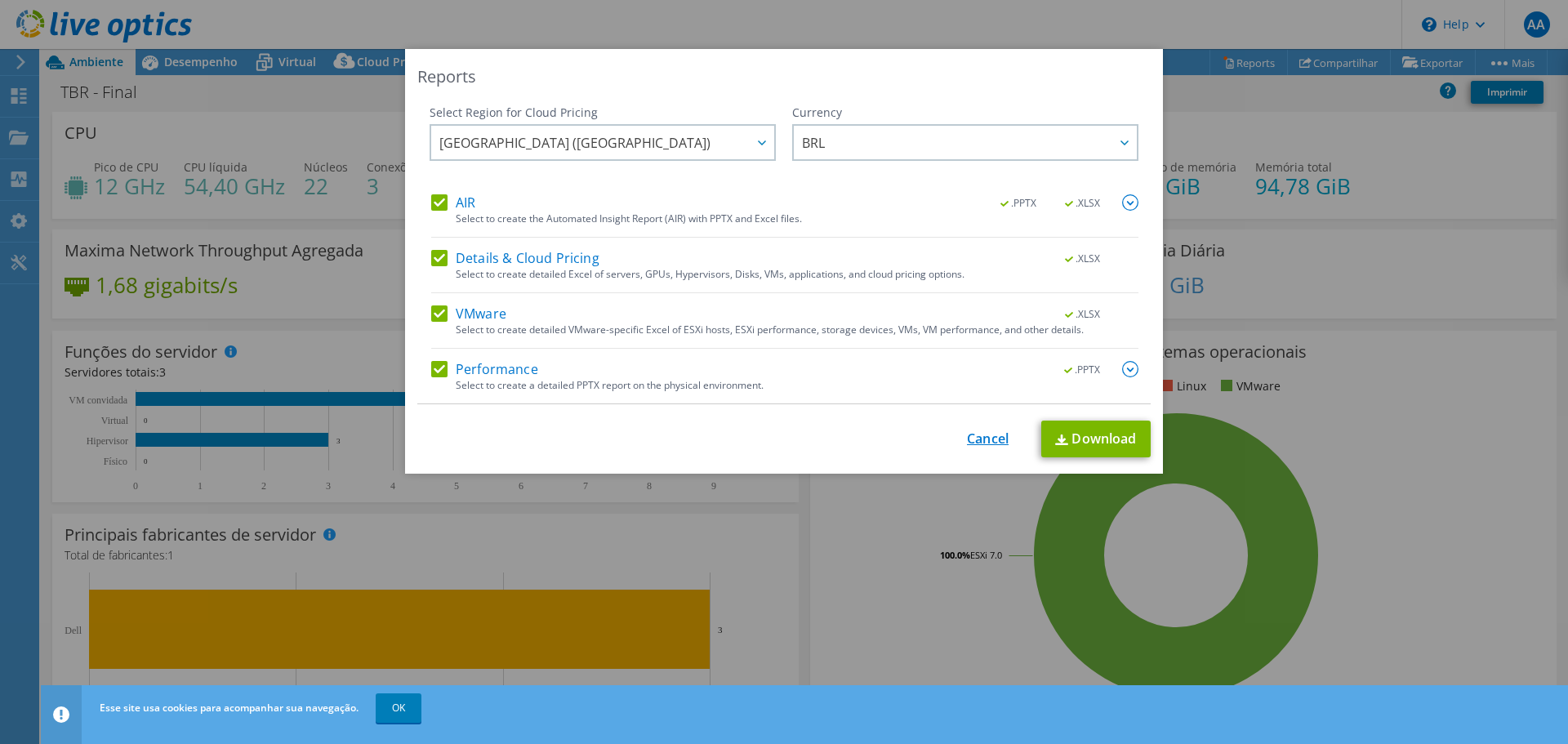
click at [973, 440] on link "Cancel" at bounding box center [988, 439] width 42 height 16
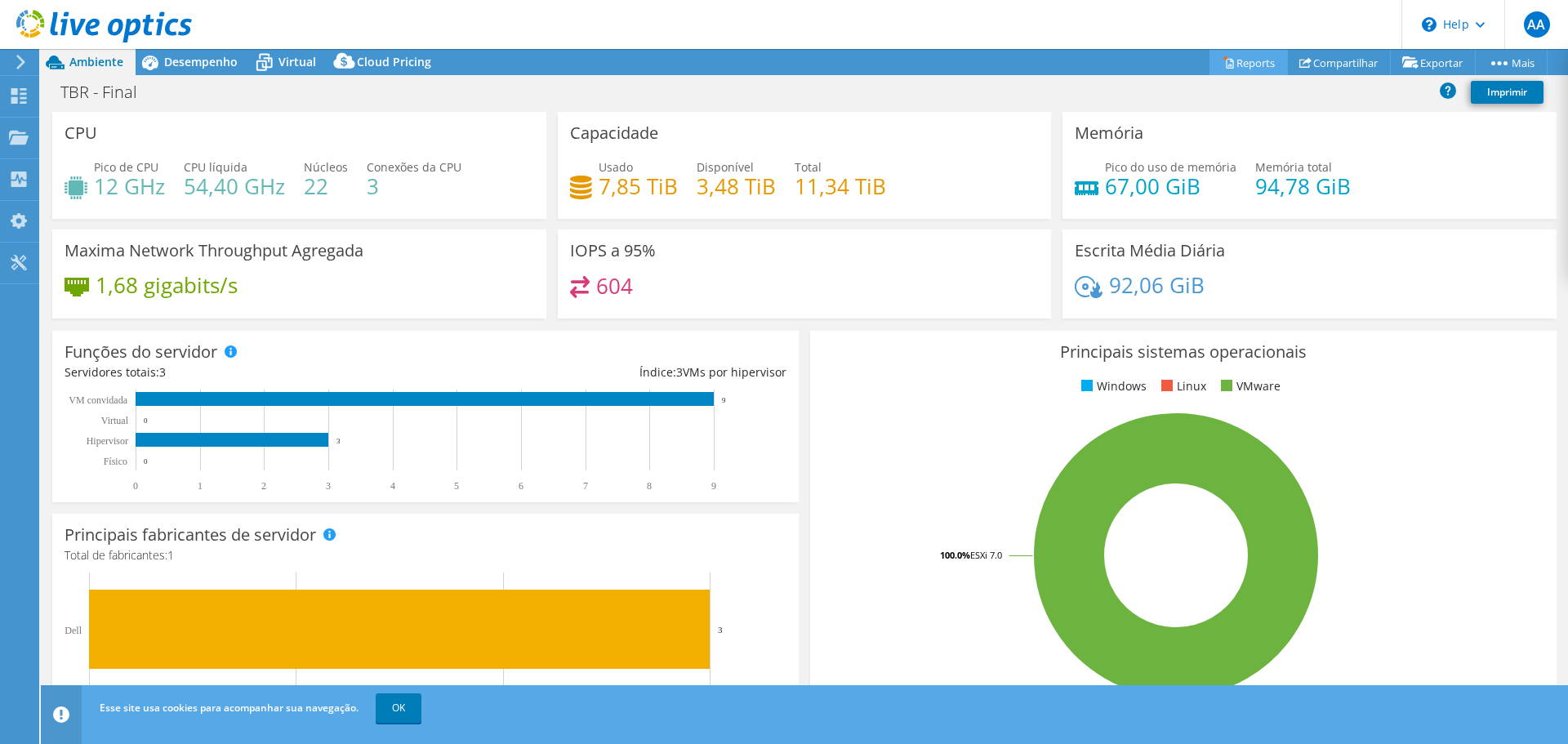
click at [1240, 62] on link "Reports" at bounding box center [1249, 63] width 78 height 26
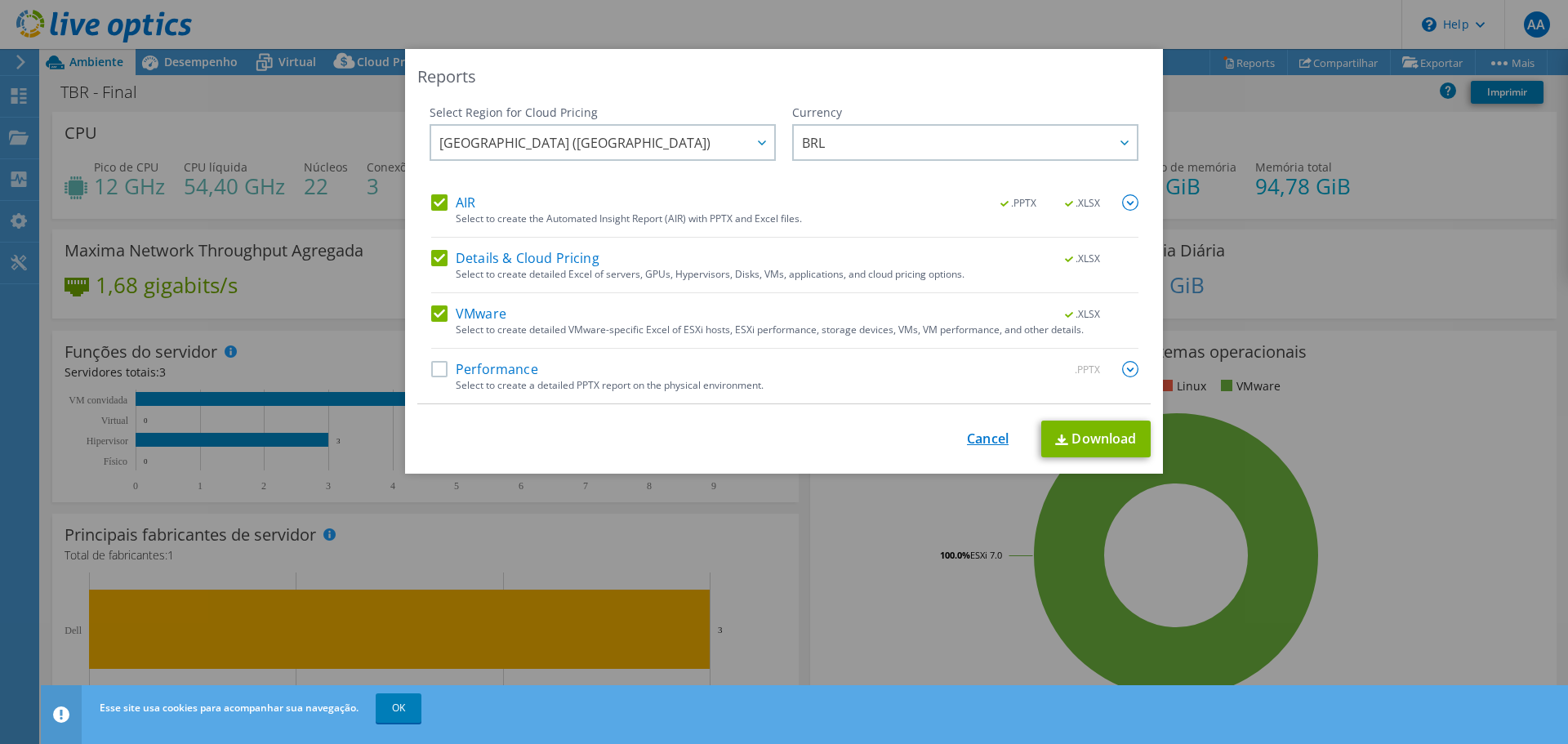
click at [993, 447] on link "Cancel" at bounding box center [988, 439] width 42 height 16
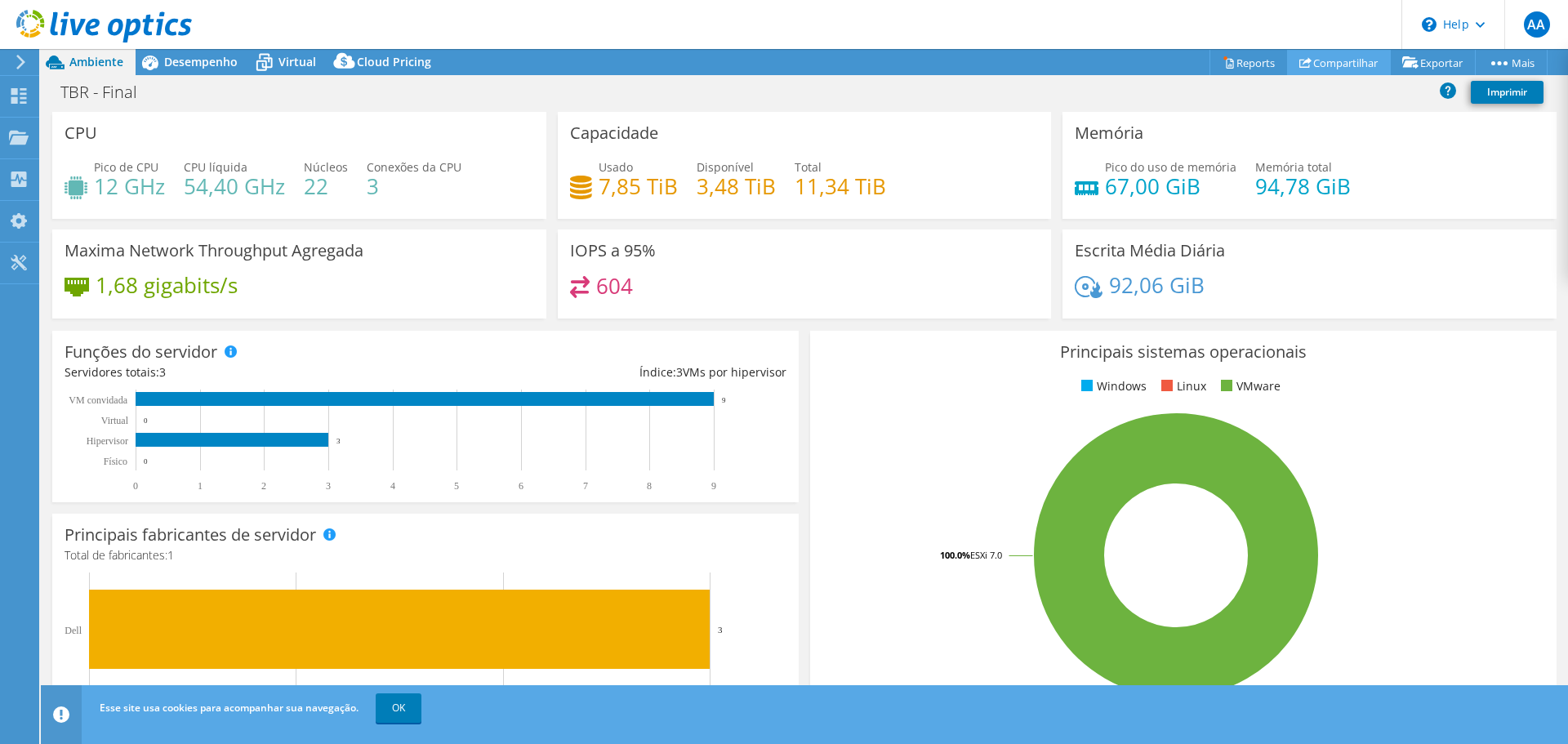
click at [1337, 57] on link "Compartilhar" at bounding box center [1339, 63] width 104 height 26
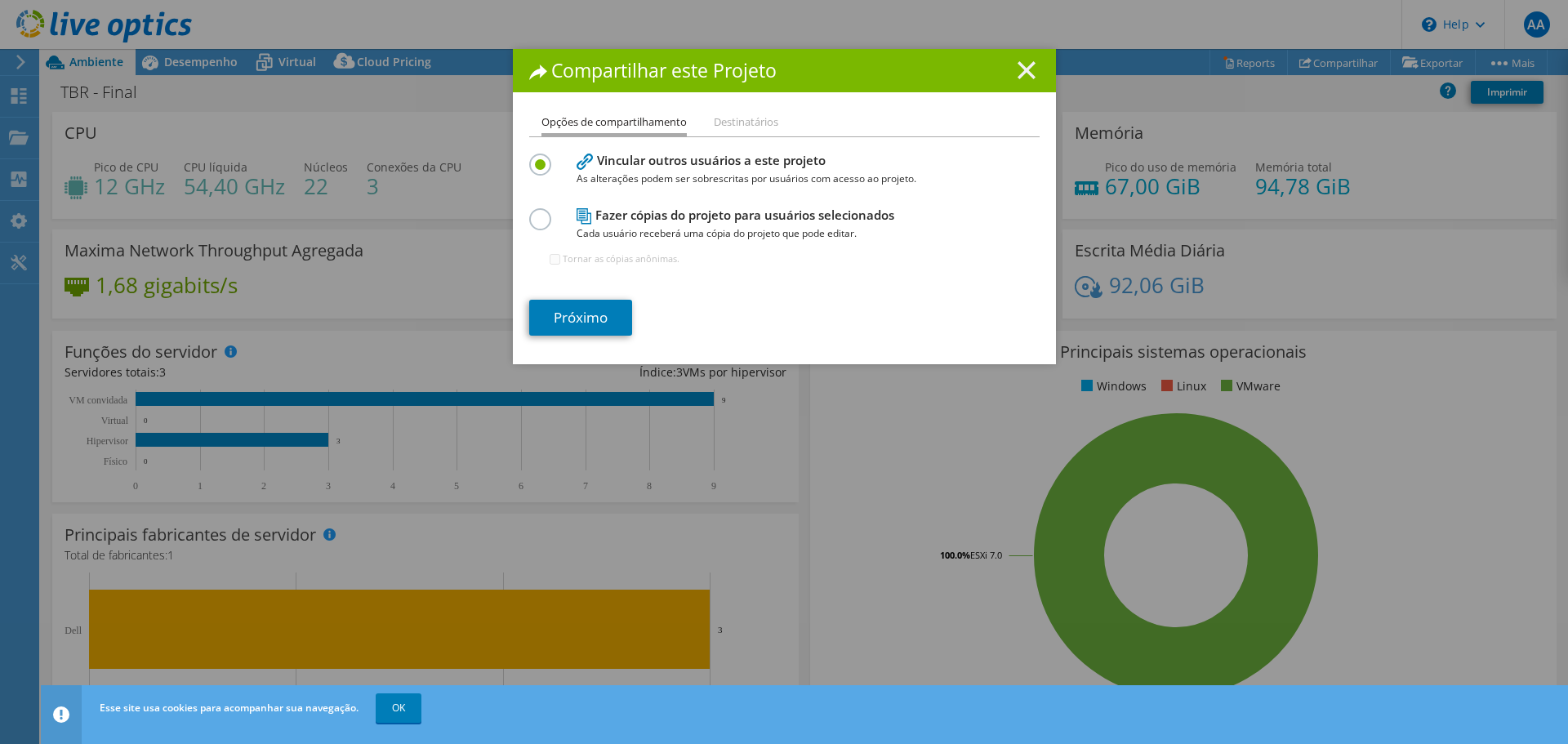
click at [1017, 77] on icon at bounding box center [1026, 70] width 18 height 18
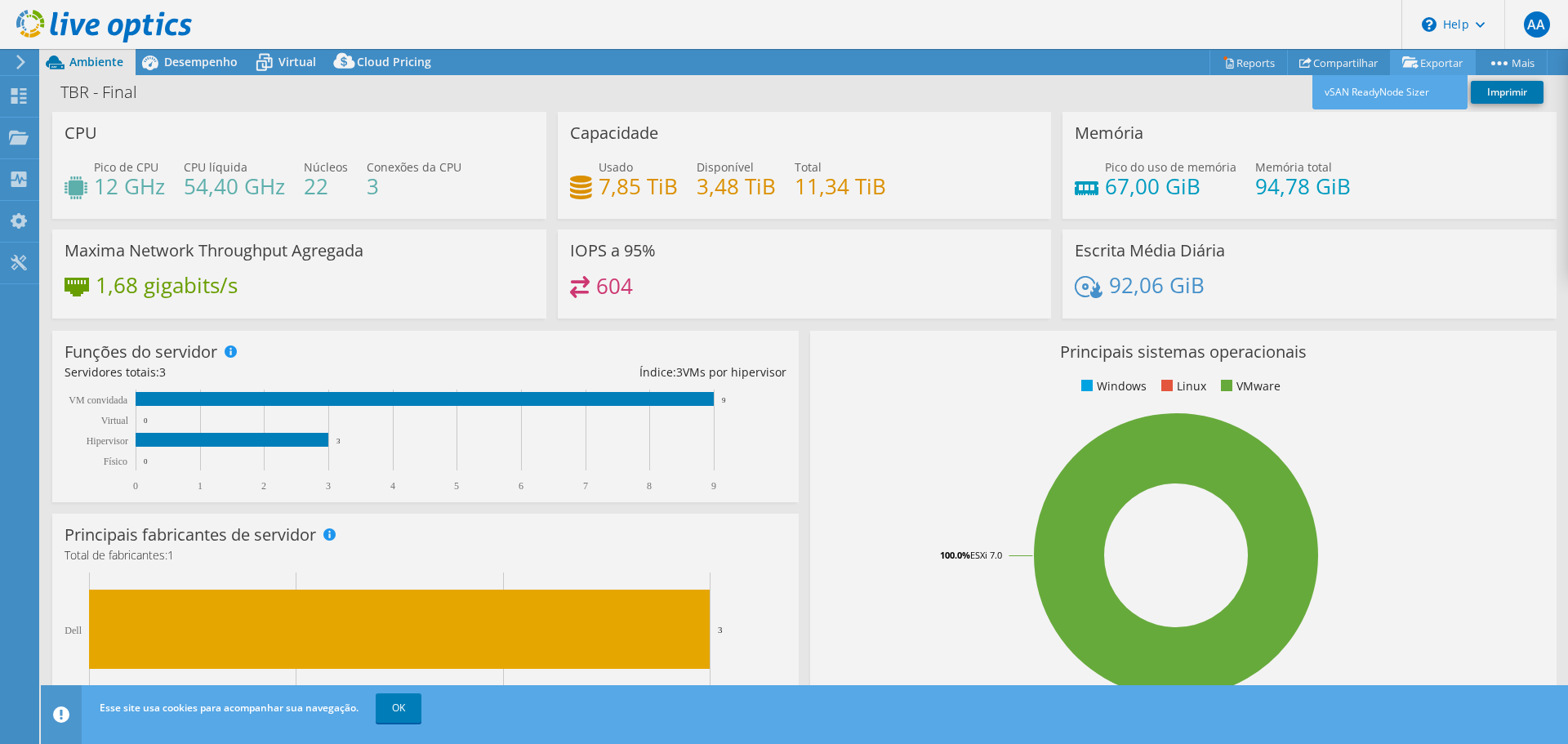
click at [1443, 58] on link "Exportar" at bounding box center [1433, 63] width 86 height 26
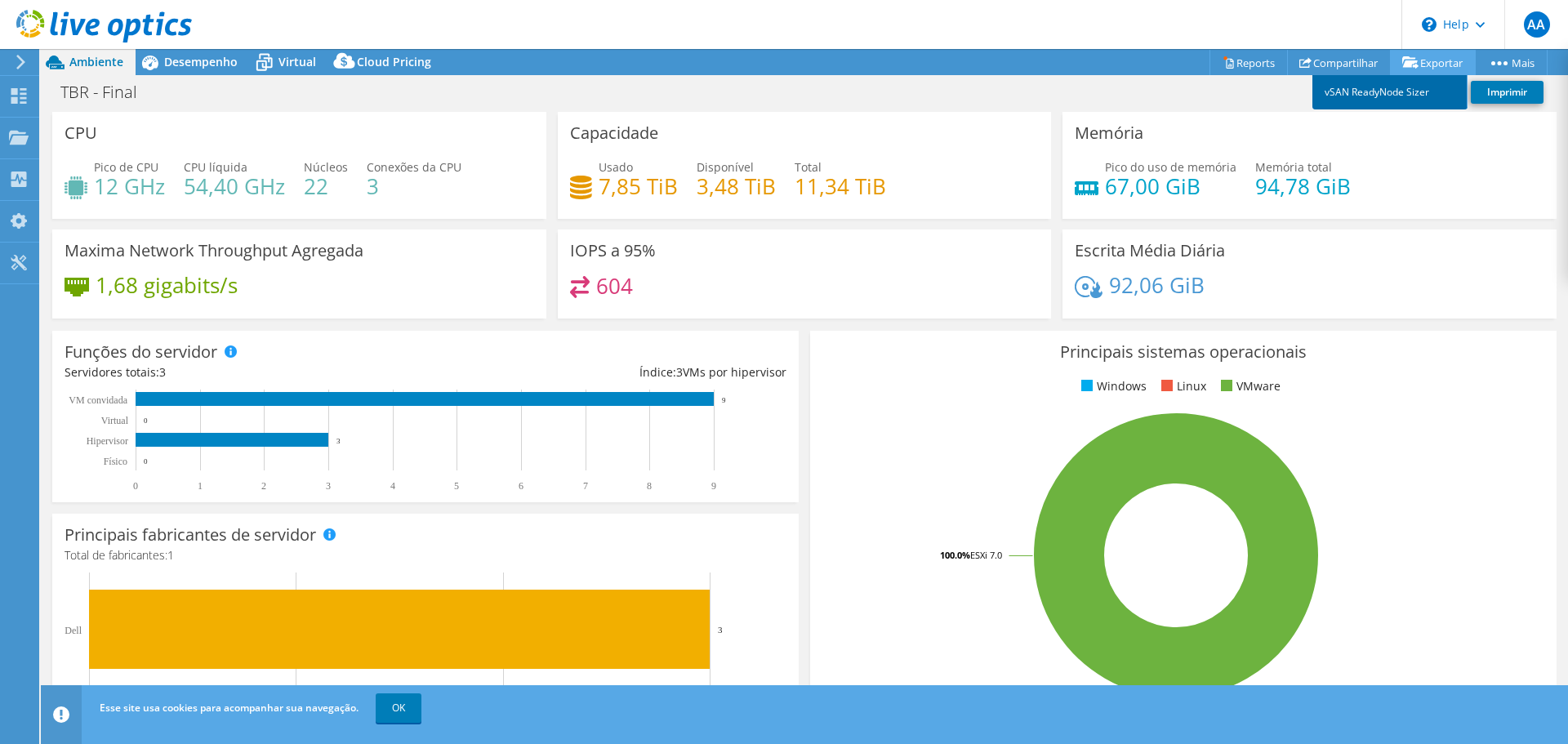
click at [1399, 98] on link "vSAN ReadyNode Sizer" at bounding box center [1390, 92] width 155 height 35
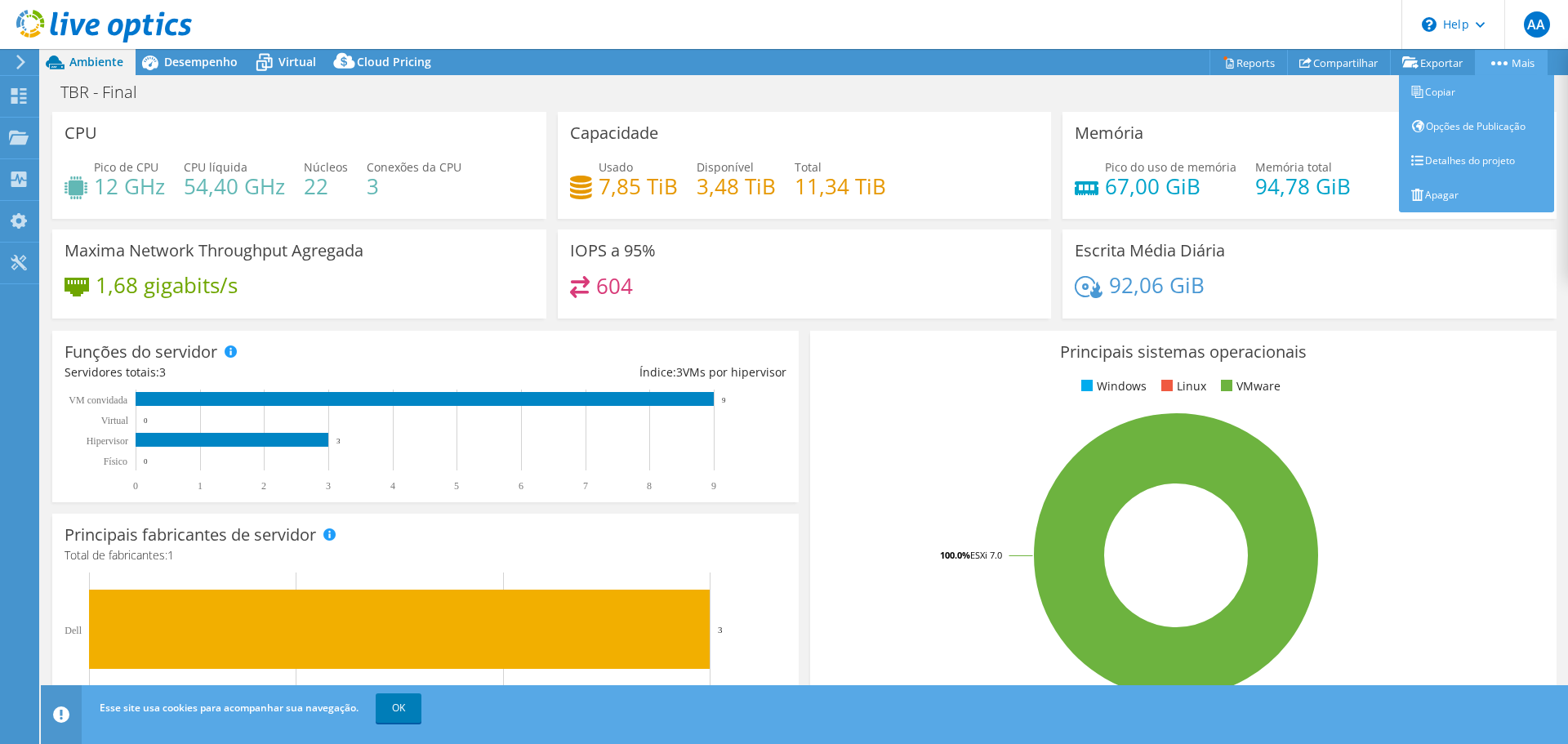
click at [1498, 66] on link "Mais" at bounding box center [1511, 63] width 73 height 26
click at [1449, 161] on link "Detalhes do projeto" at bounding box center [1476, 161] width 155 height 35
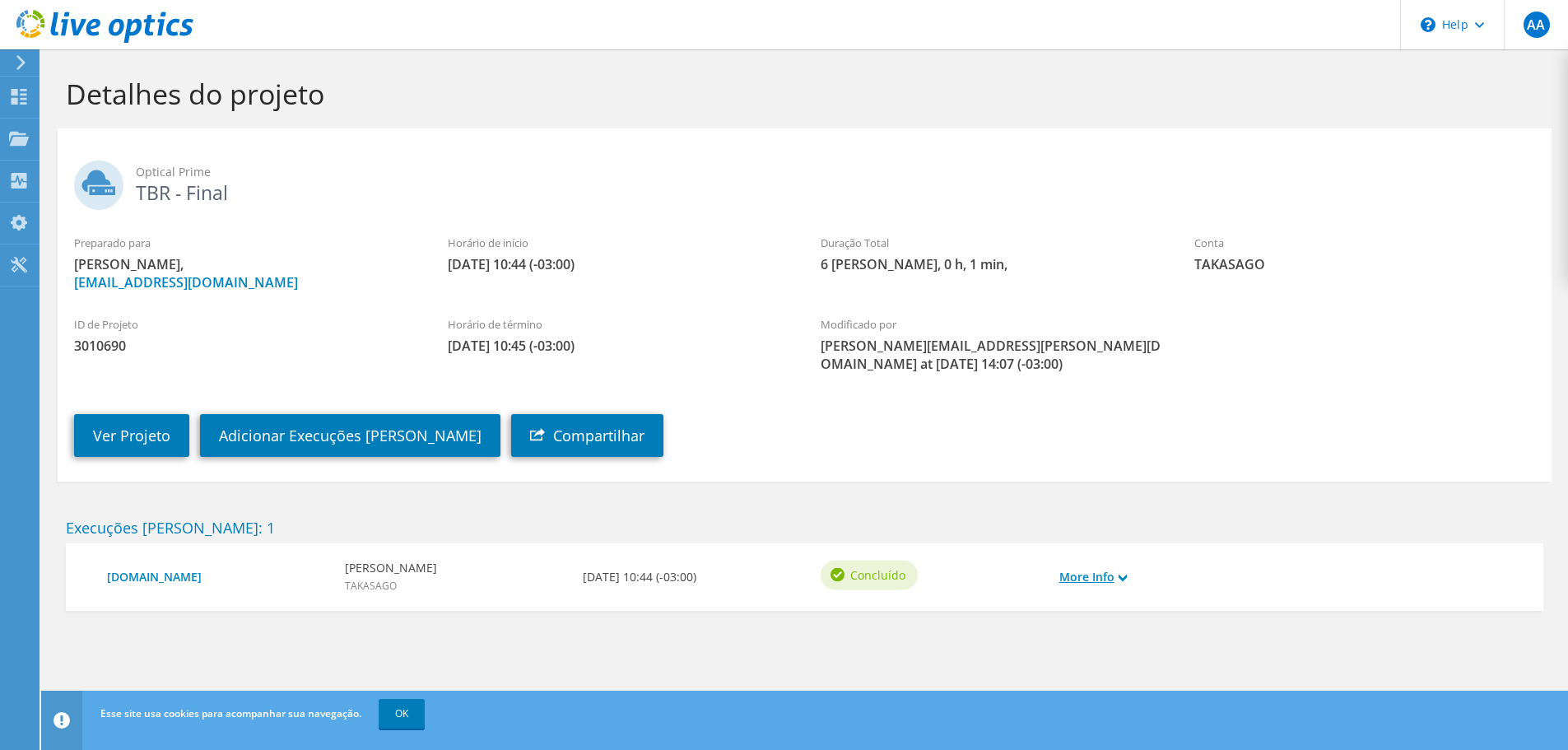
click at [1118, 577] on link "More Info" at bounding box center [1093, 577] width 67 height 18
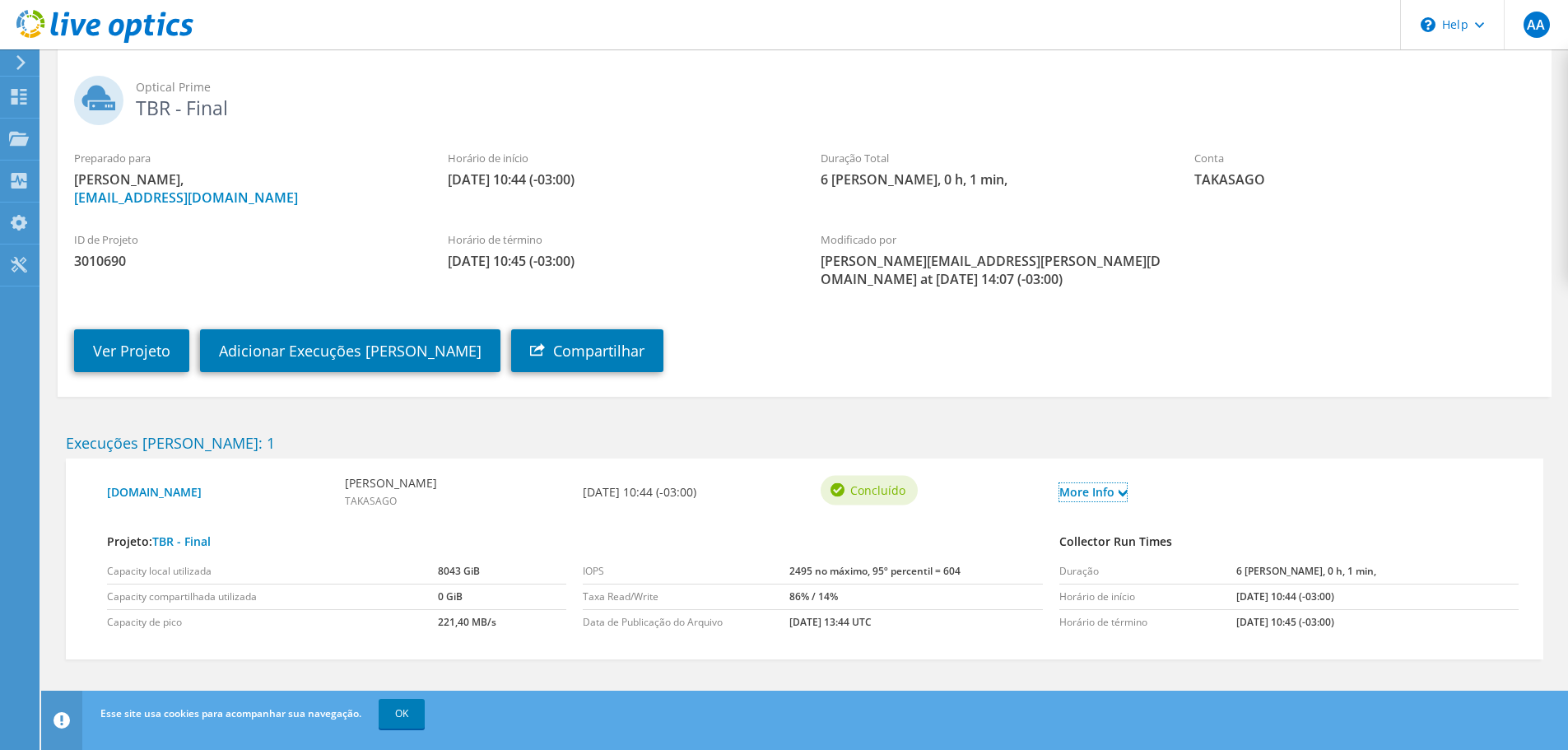
scroll to position [93, 0]
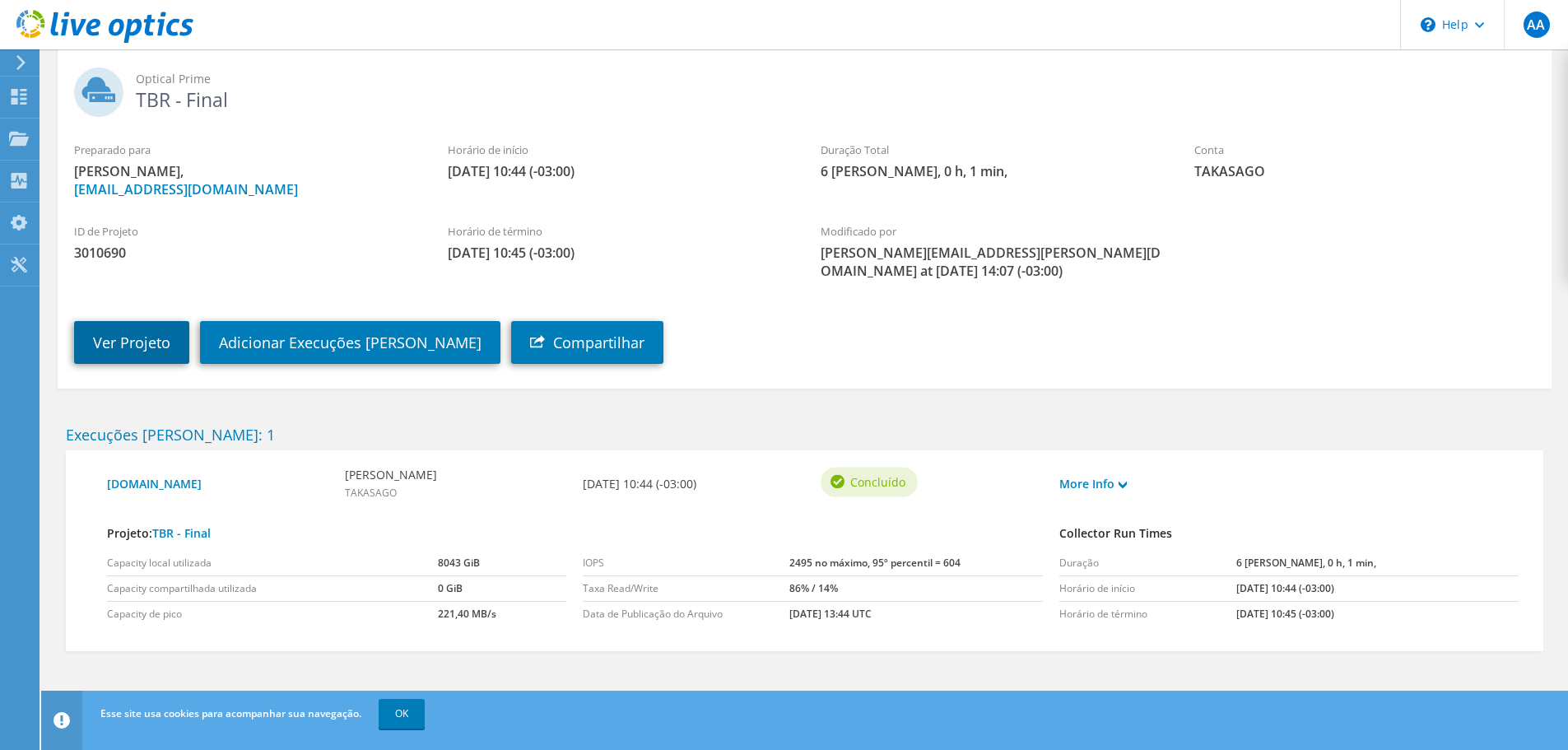
click at [168, 349] on link "Ver Projeto" at bounding box center [132, 342] width 115 height 43
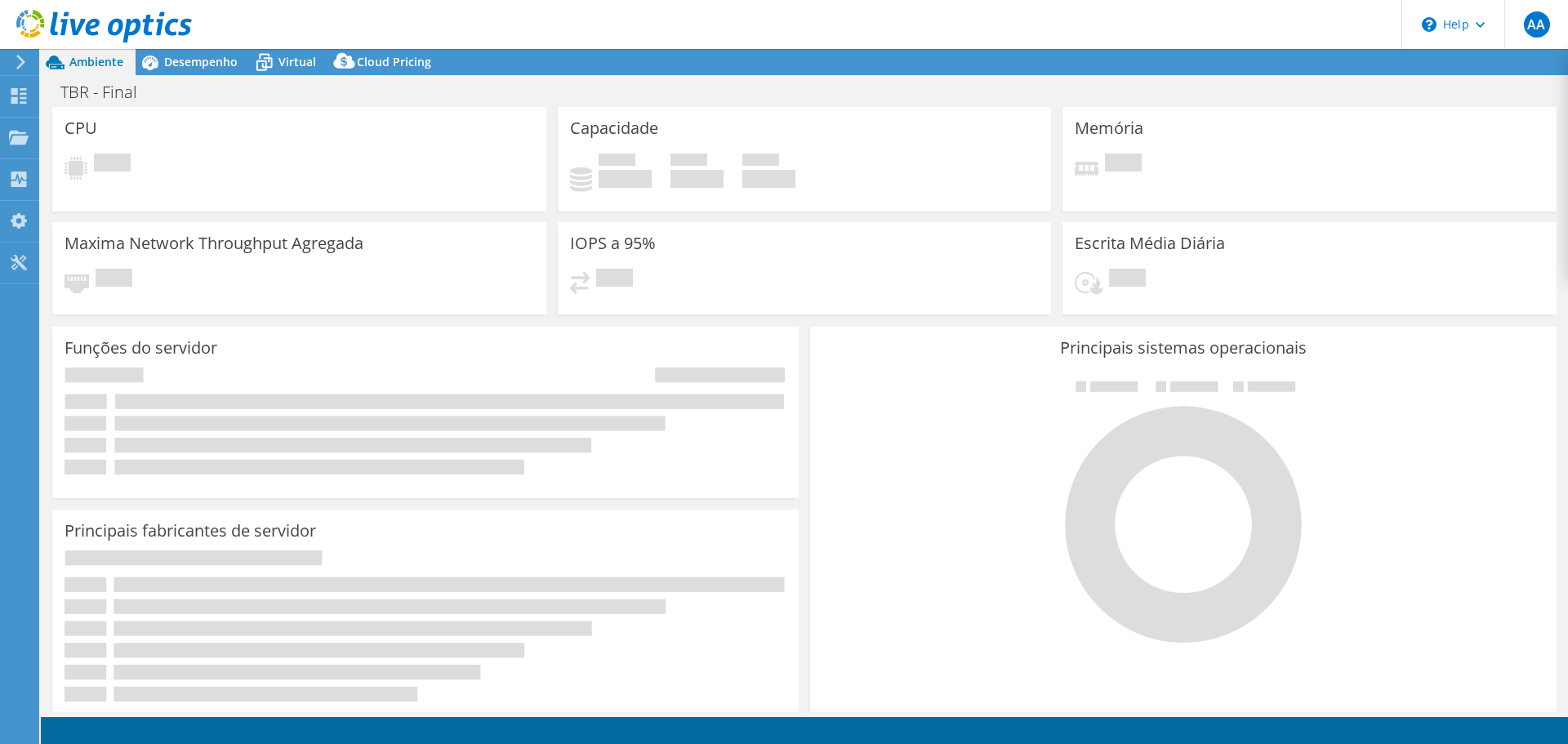
select select "SouthAmerica"
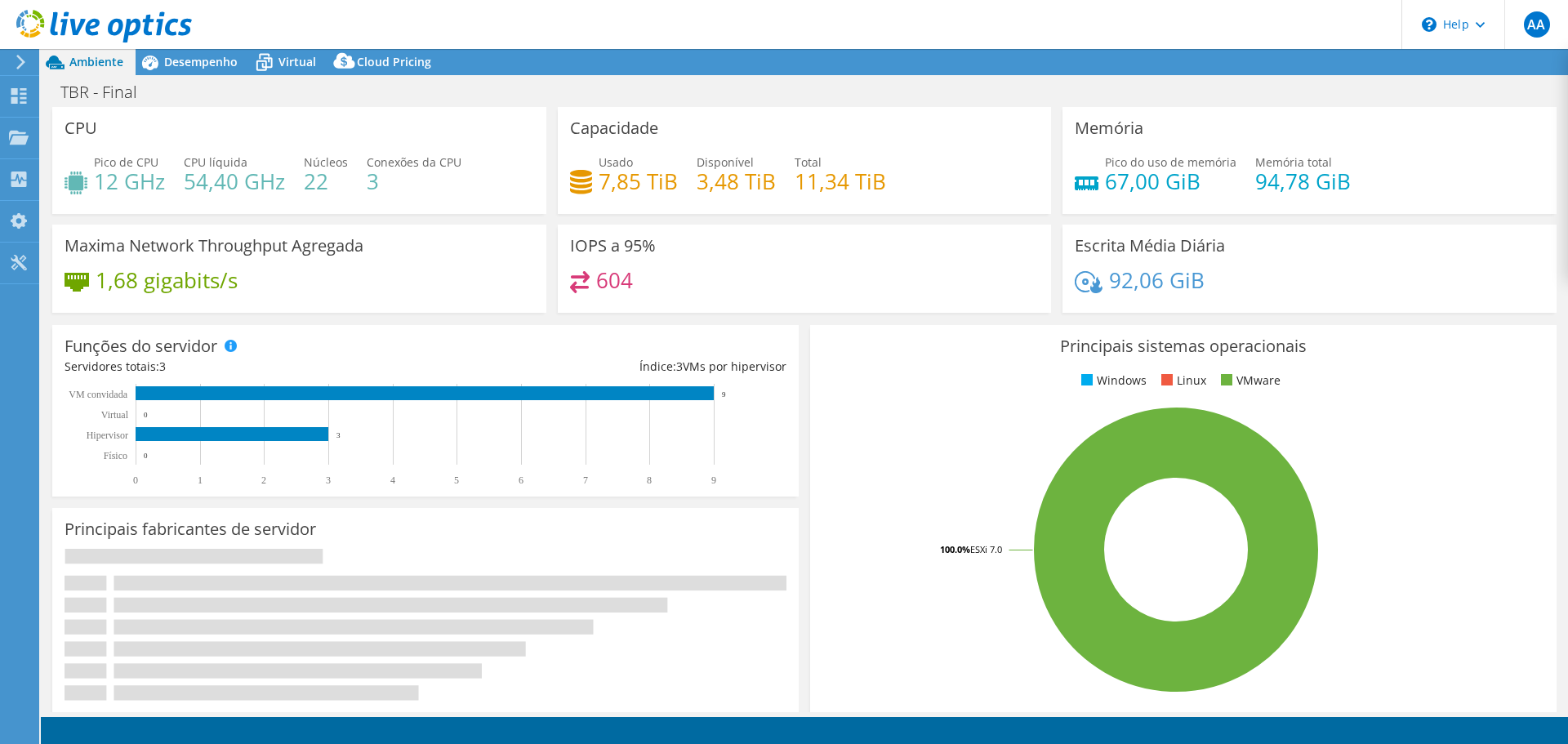
select select "BRL"
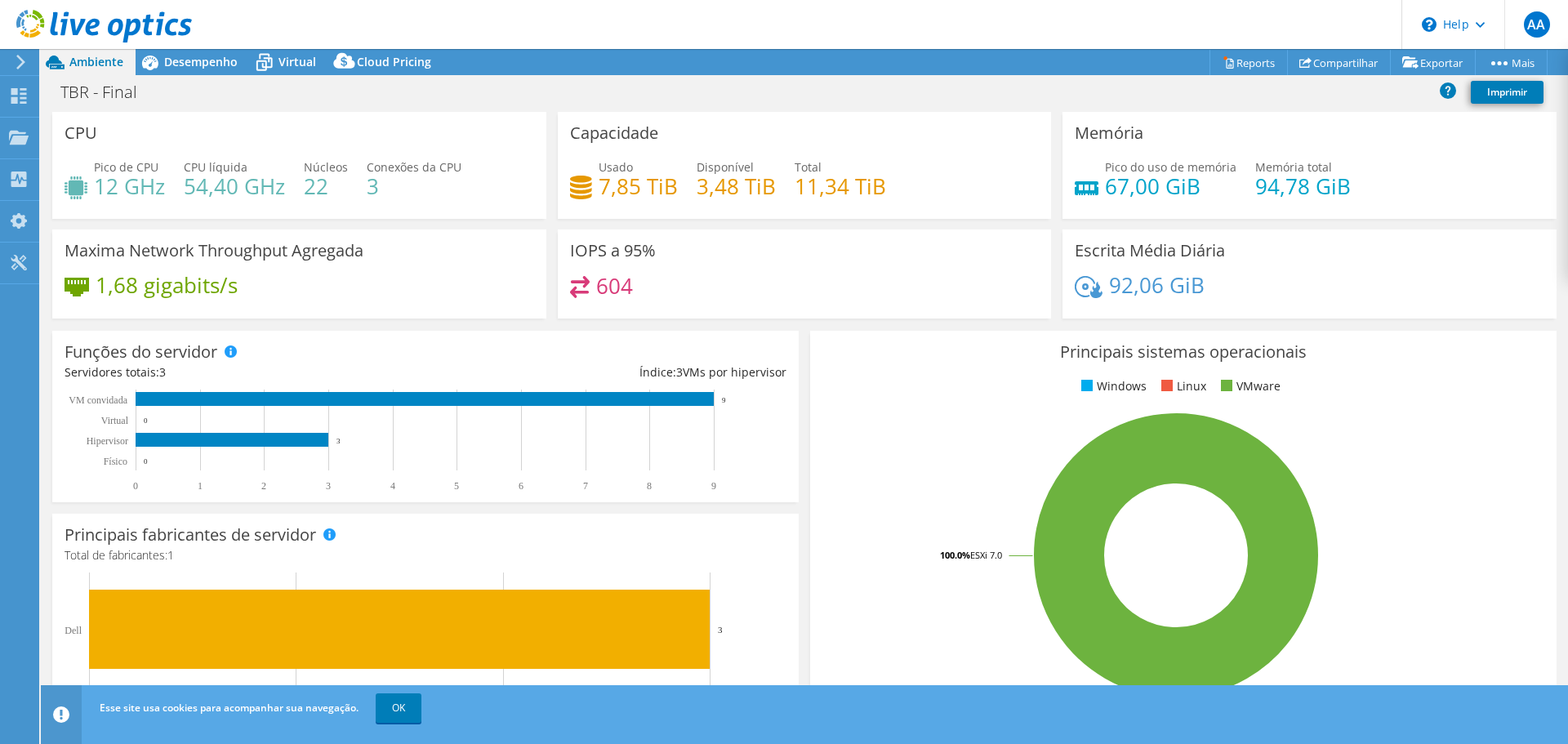
click at [1363, 102] on div "TBR - Final Imprimir" at bounding box center [805, 91] width 1527 height 30
click at [1507, 93] on link "Imprimir" at bounding box center [1507, 92] width 73 height 23
click at [212, 68] on span "Desempenho" at bounding box center [201, 61] width 74 height 16
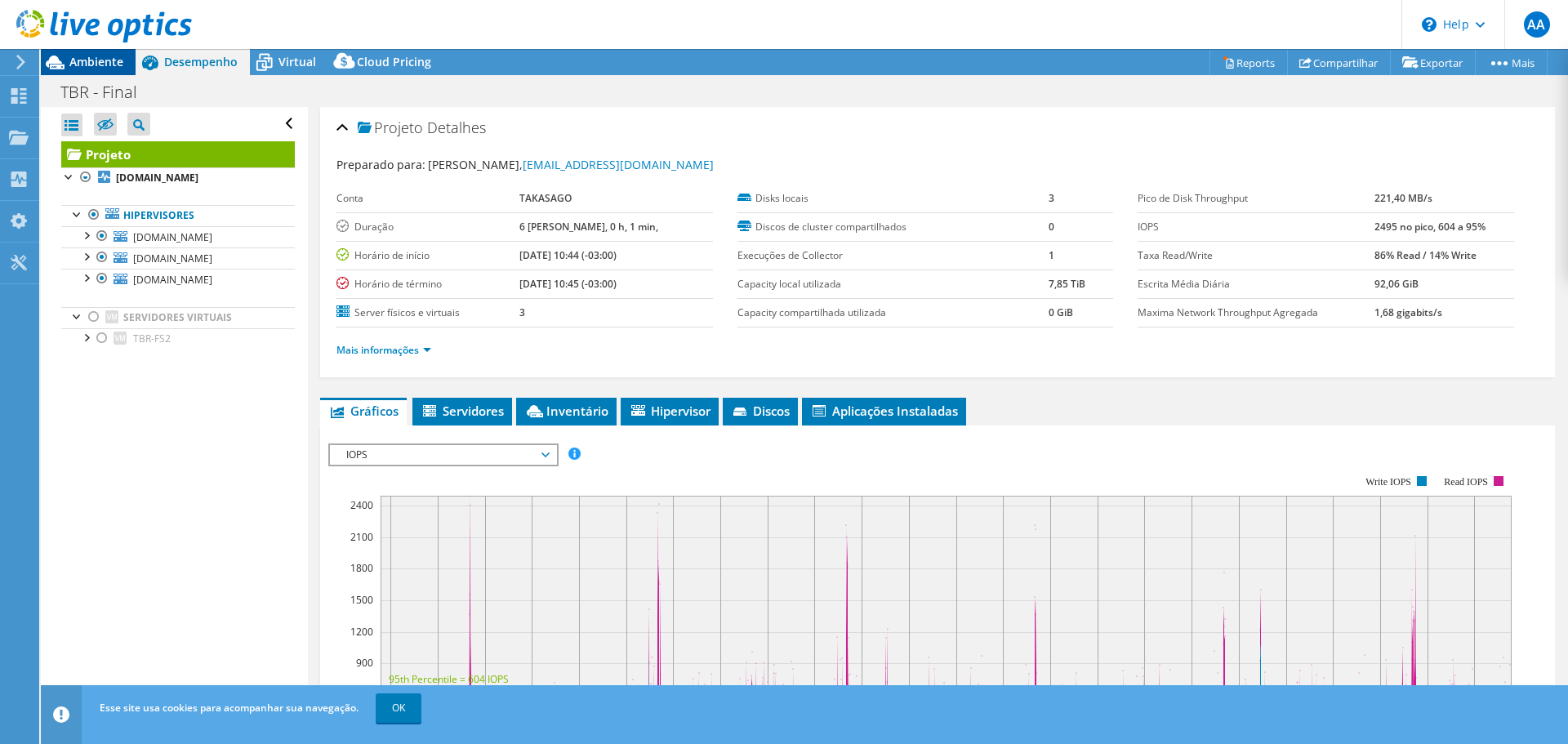
click at [116, 66] on span "Ambiente" at bounding box center [96, 61] width 54 height 16
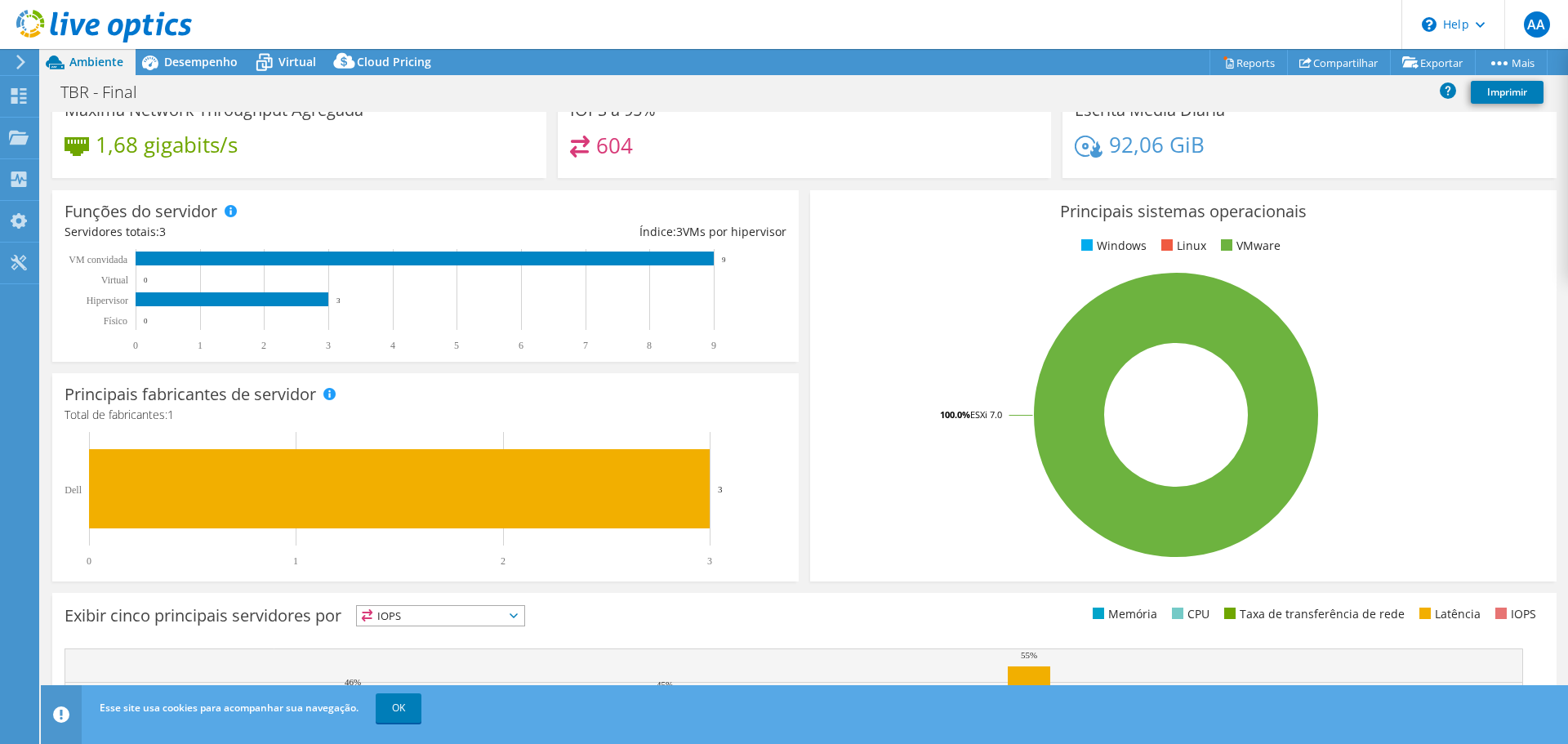
scroll to position [346, 0]
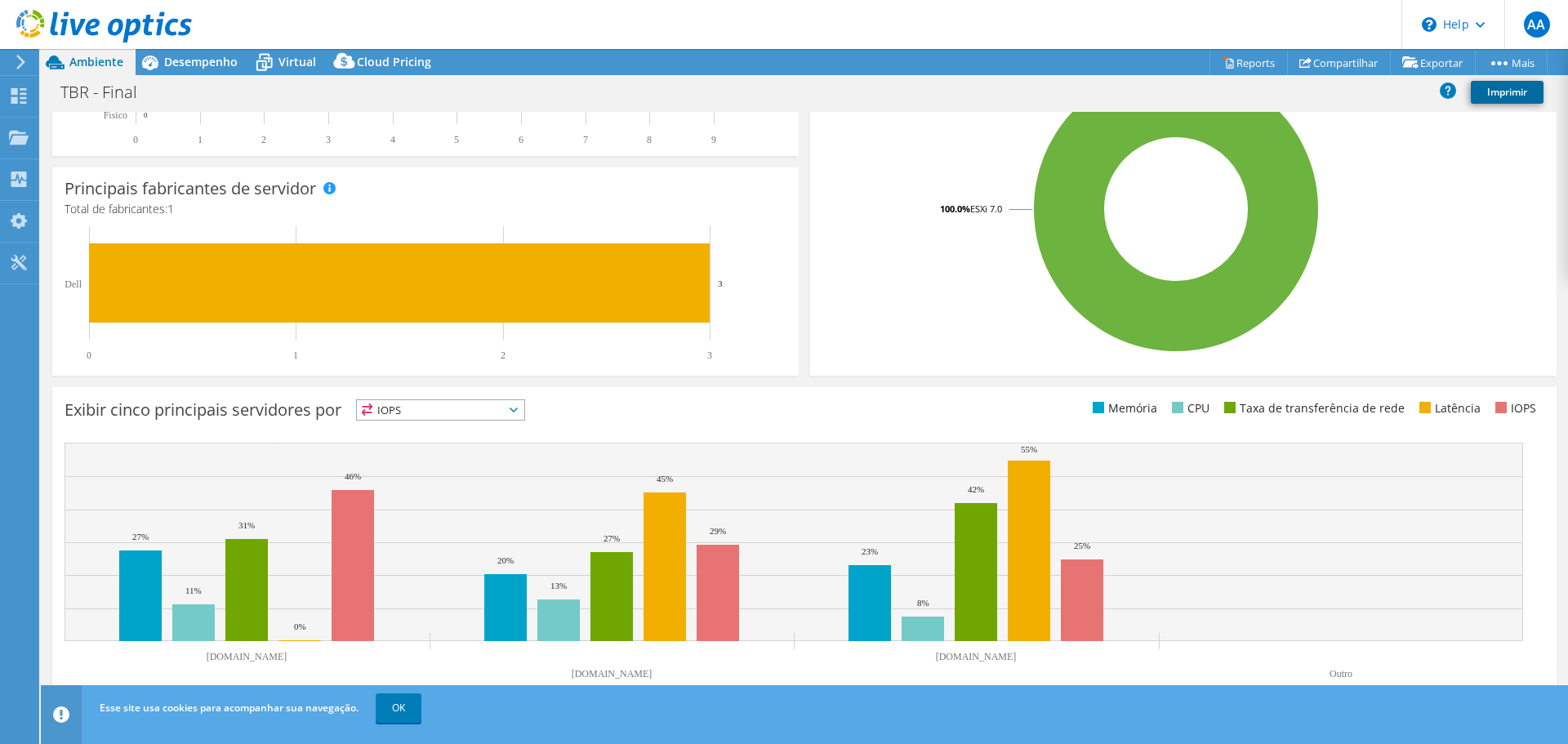
click at [1501, 88] on link "Imprimir" at bounding box center [1507, 92] width 73 height 23
